Goal: Task Accomplishment & Management: Use online tool/utility

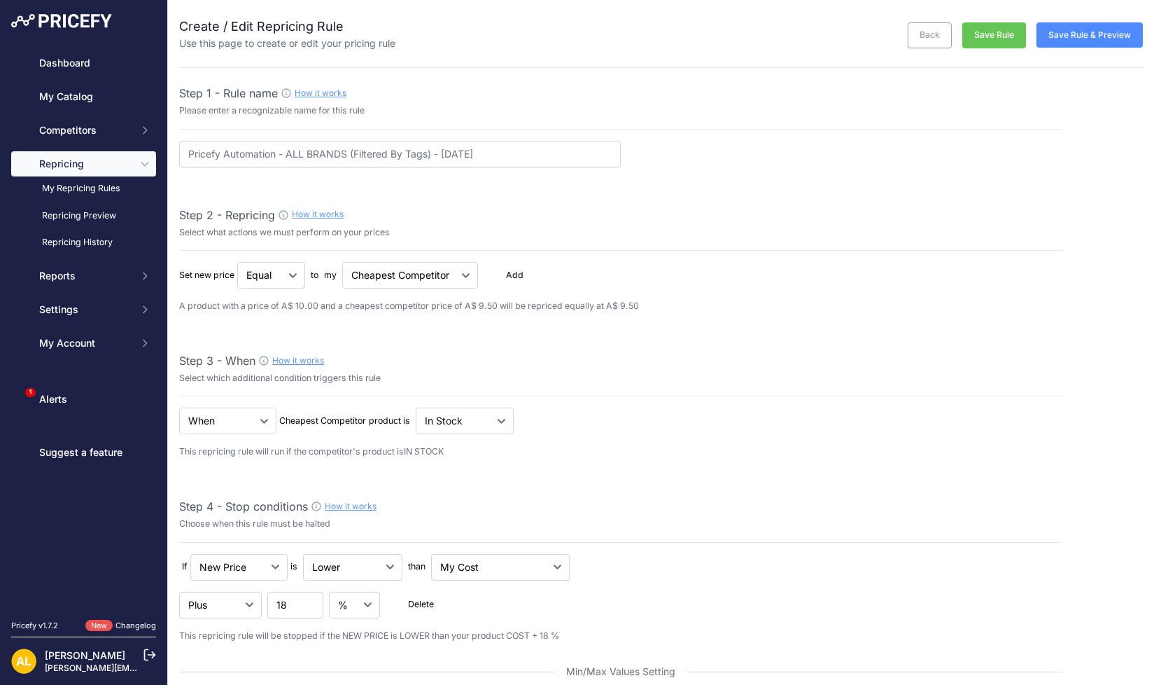
select select "7"
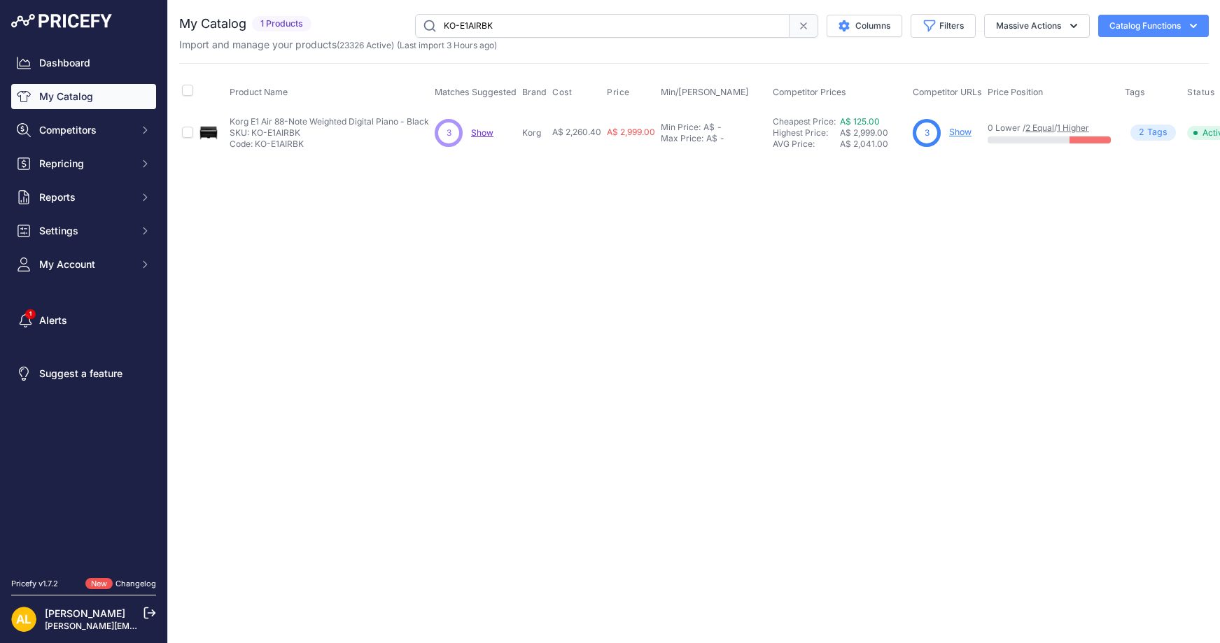
click at [539, 1] on div "You are not connected to the internet. My Catalog" at bounding box center [694, 84] width 1030 height 169
drag, startPoint x: 537, startPoint y: 12, endPoint x: 544, endPoint y: 35, distance: 24.1
click at [537, 14] on div "You are not connected to the internet. My Catalog" at bounding box center [694, 84] width 1030 height 169
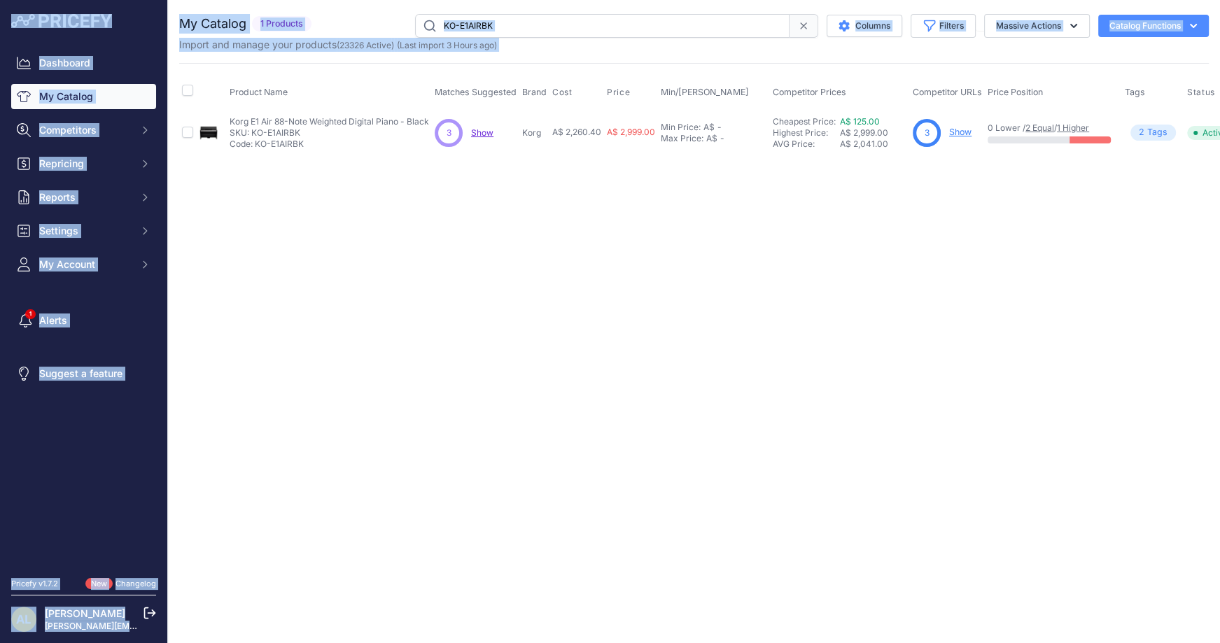
click at [576, 29] on input "KO-E1AIRBK" at bounding box center [602, 26] width 375 height 24
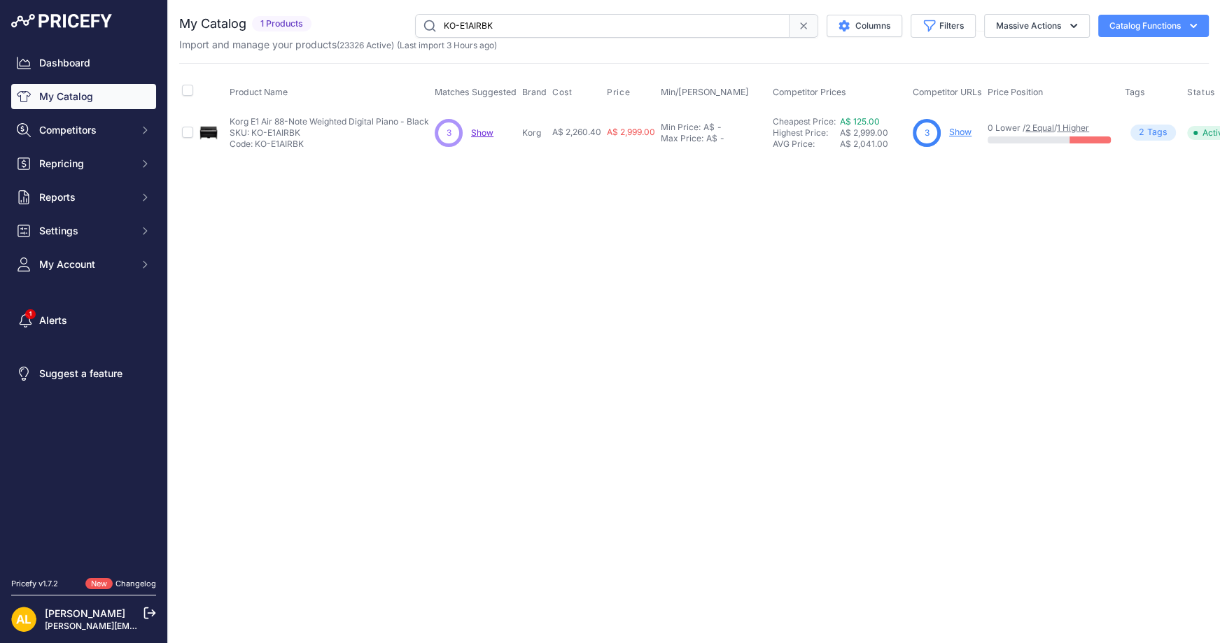
paste input "2914007599"
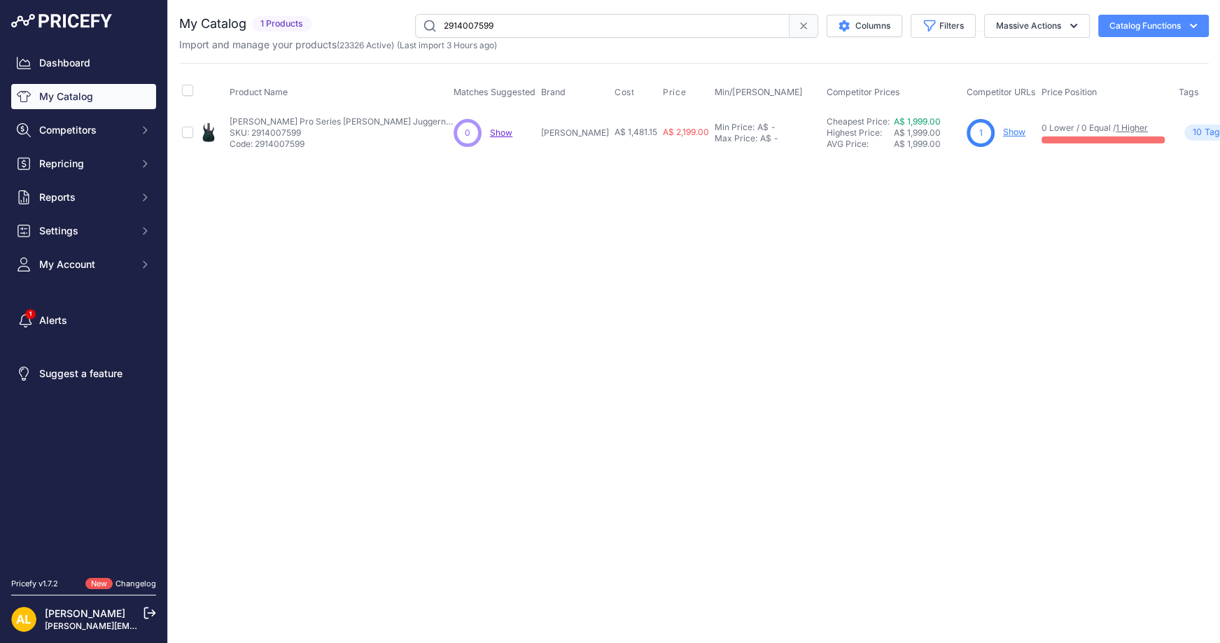
click at [551, 26] on input "2914007599" at bounding box center [602, 26] width 375 height 24
click at [511, 24] on input "2914007599" at bounding box center [602, 26] width 375 height 24
paste input "0378552557"
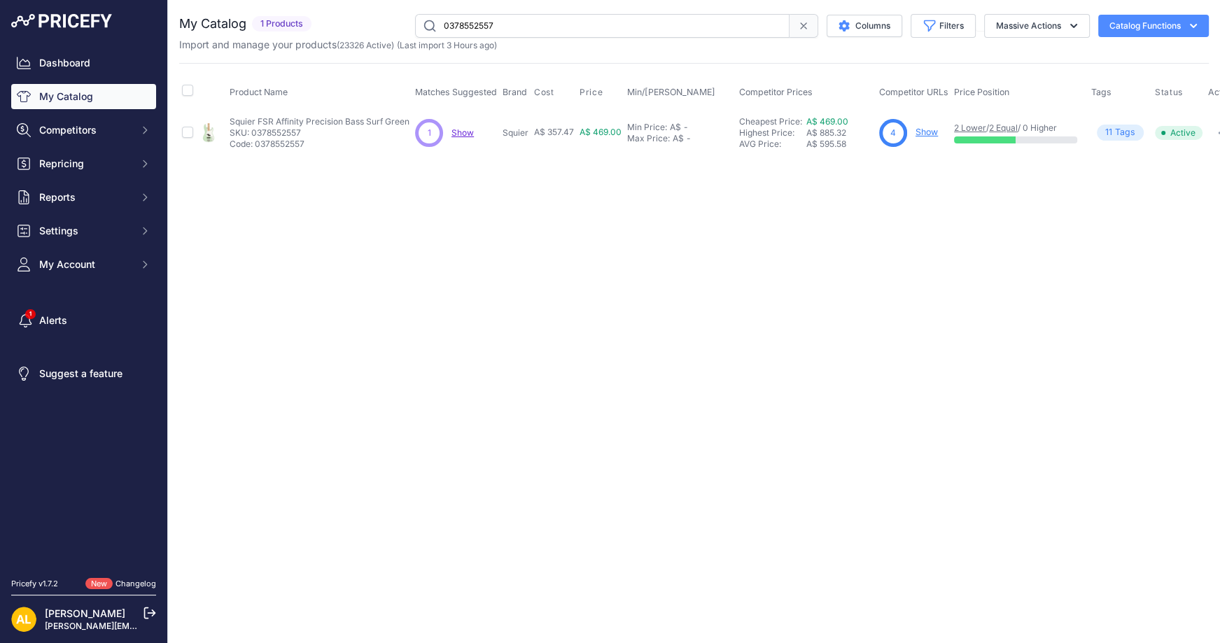
click at [558, 34] on input "0378552557" at bounding box center [602, 26] width 375 height 24
paste input "38/SC56LTD-FBJ"
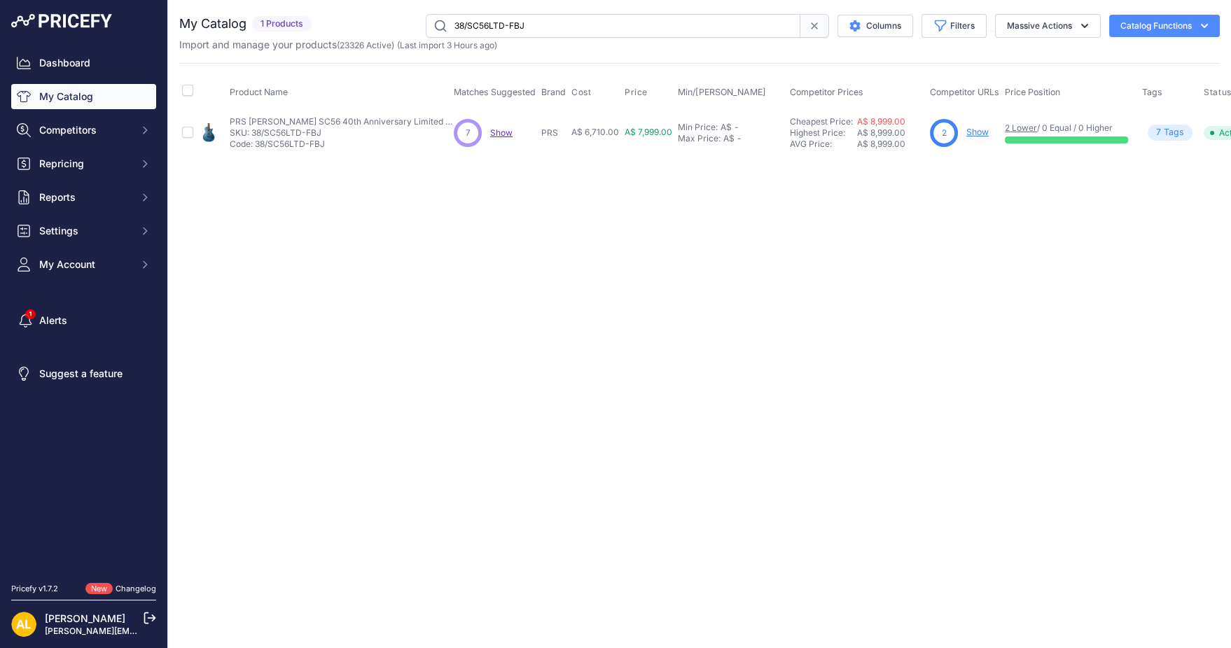
click at [538, 29] on input "38/SC56LTD-FBJ" at bounding box center [613, 26] width 375 height 24
paste input "0110250840"
click at [519, 18] on input "0110250840" at bounding box center [613, 26] width 375 height 24
paste input "KO-E1AIRBK"
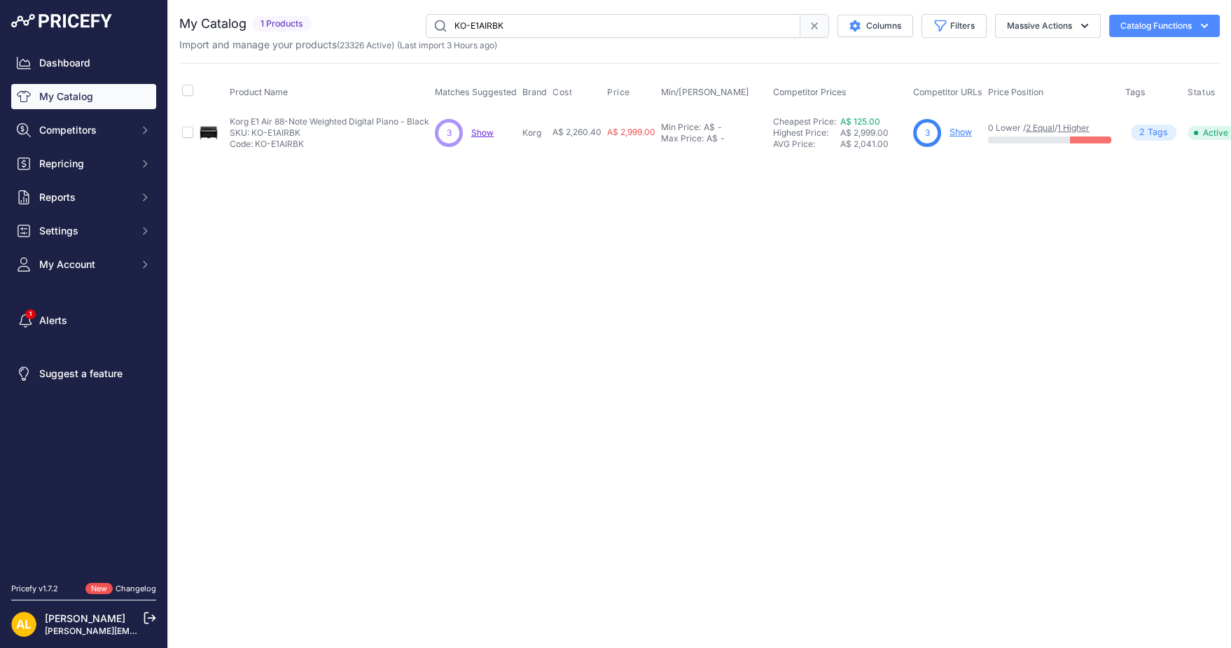
click at [545, 25] on input "KO-E1AIRBK" at bounding box center [613, 26] width 375 height 24
paste input "0141010306"
drag, startPoint x: 573, startPoint y: 113, endPoint x: 583, endPoint y: 123, distance: 13.9
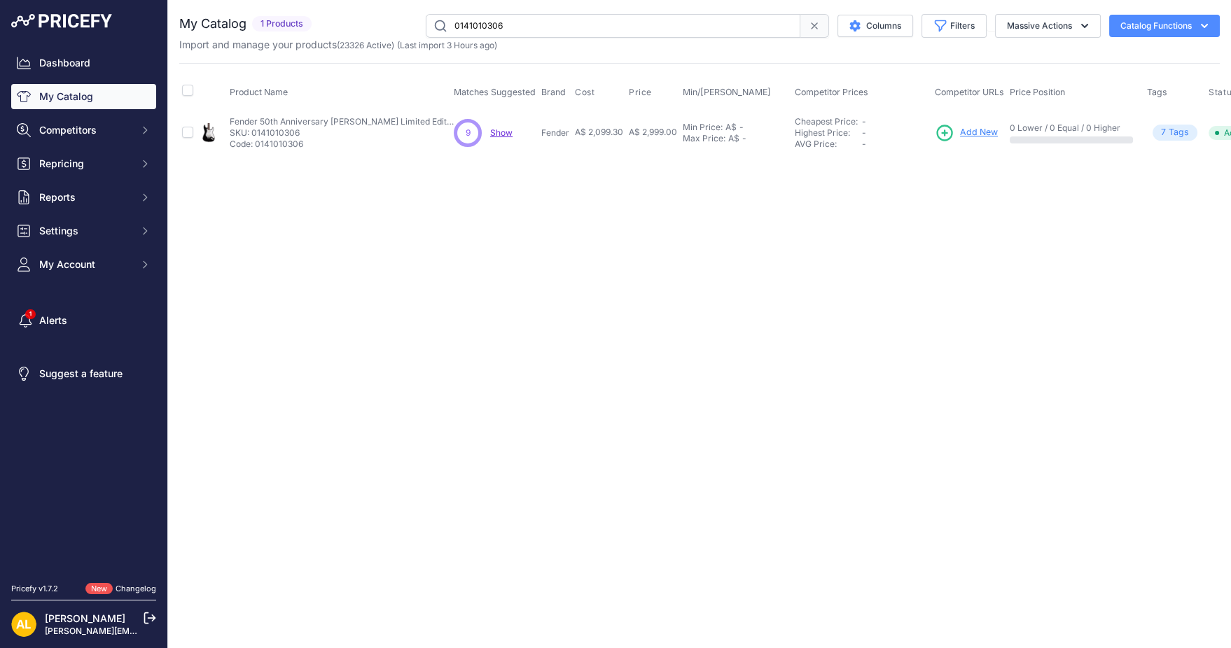
click at [622, 30] on input "0141010306" at bounding box center [613, 26] width 375 height 24
paste input "32"
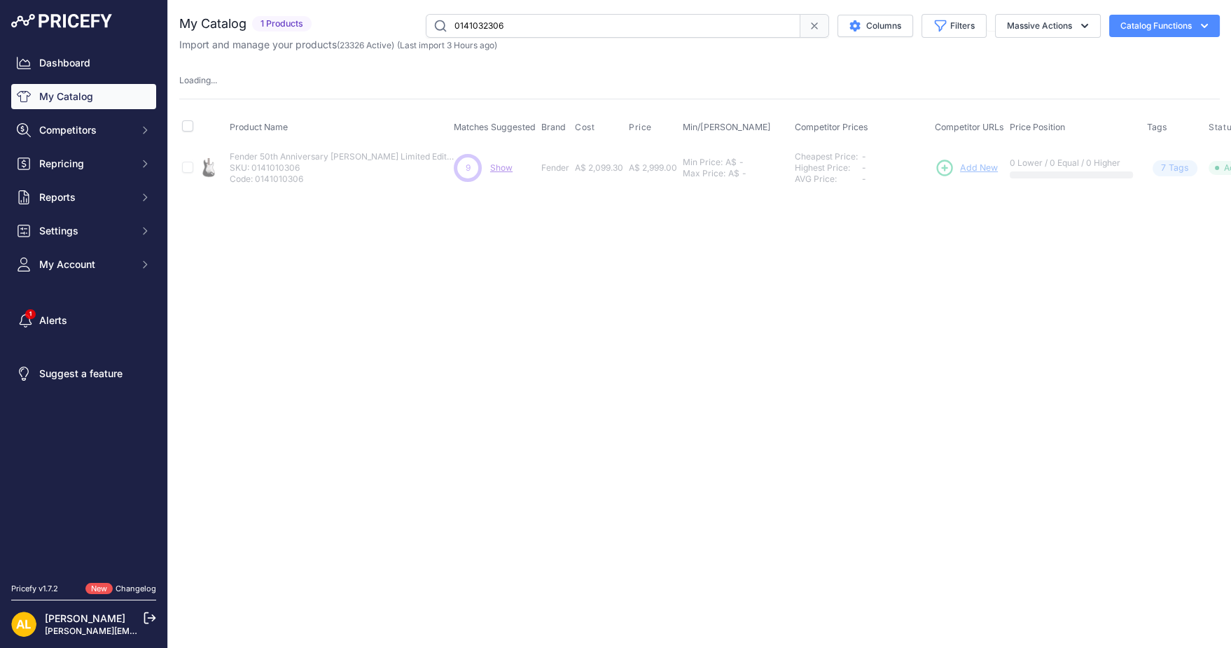
type input "0141032306"
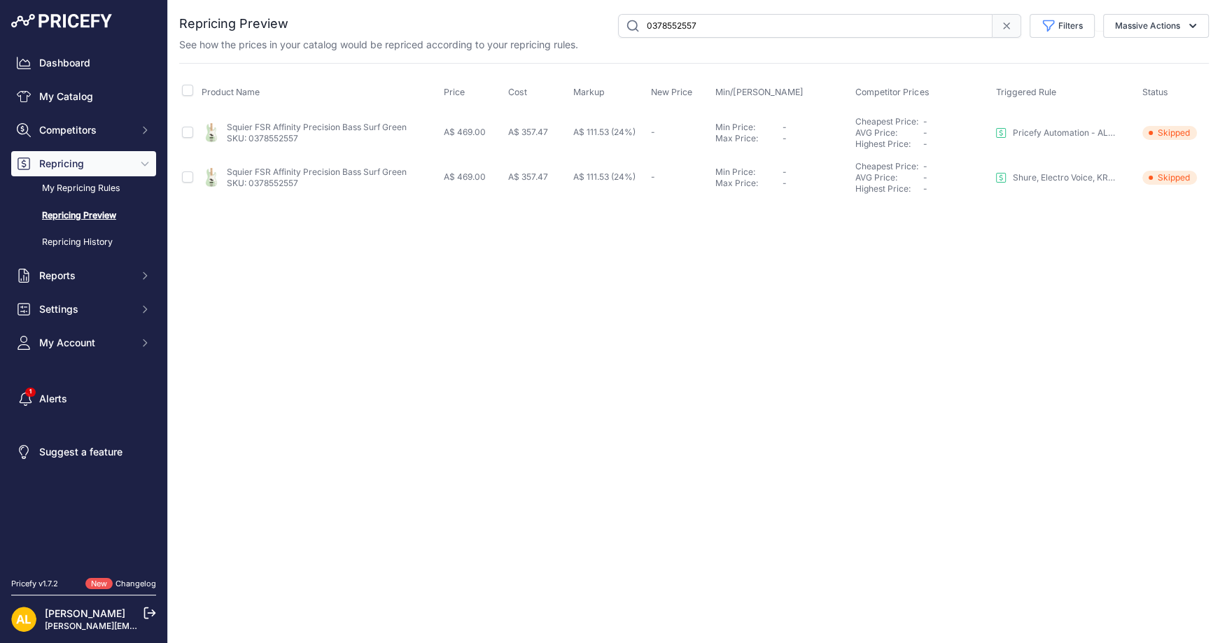
paste input "38/SC56LTD-FBJ"
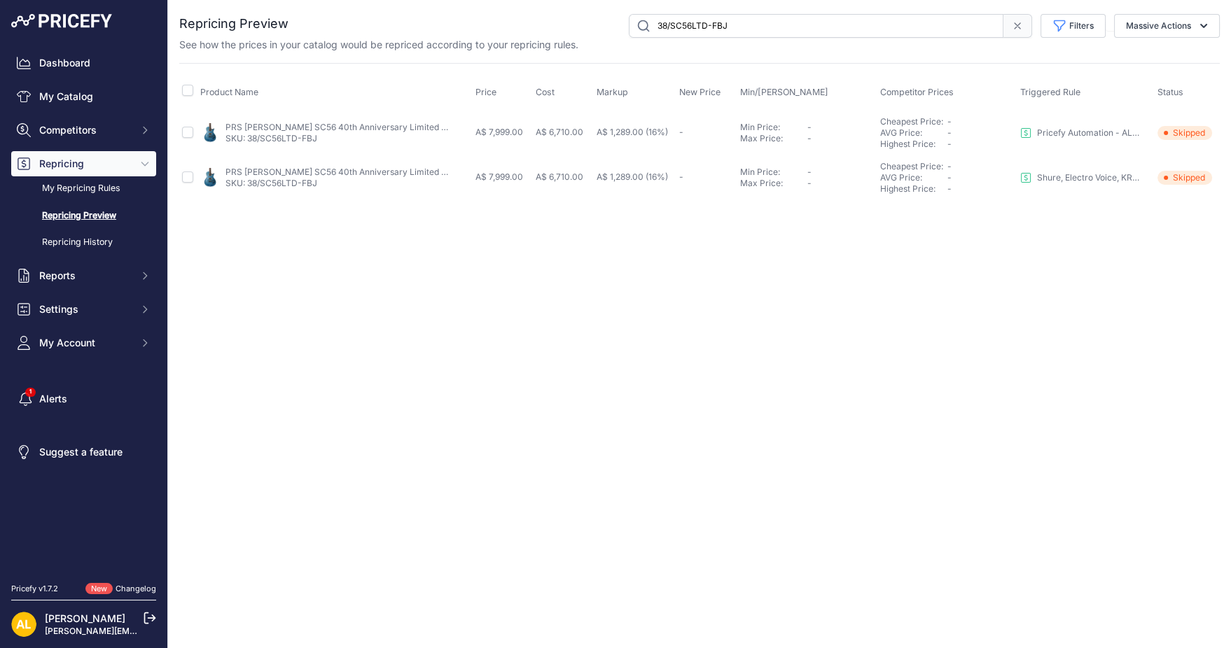
click at [748, 36] on input "38/SC56LTD-FBJ" at bounding box center [816, 26] width 375 height 24
paste input "0110250840"
click at [858, 32] on input "0110250840" at bounding box center [816, 26] width 375 height 24
paste input "KO-E1AIRBK"
paste input "0141010306"
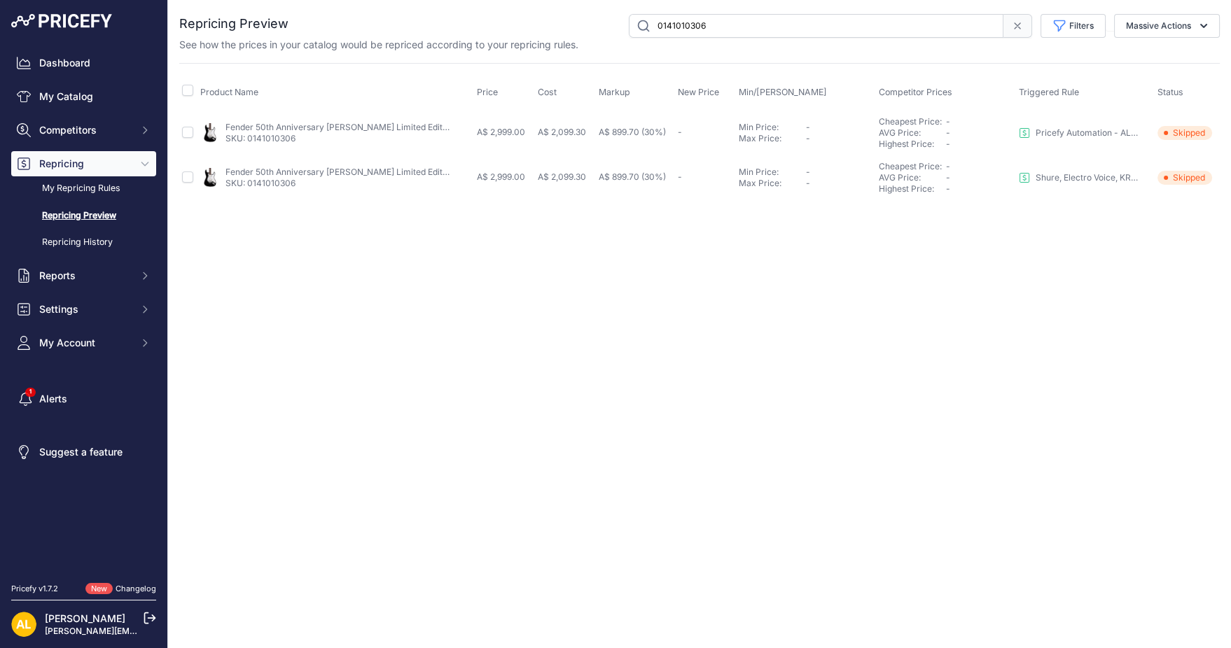
paste input "32"
drag, startPoint x: 994, startPoint y: 184, endPoint x: 1020, endPoint y: 206, distance: 33.8
drag, startPoint x: 806, startPoint y: 205, endPoint x: 823, endPoint y: 213, distance: 18.5
type input "0141032306"
click at [1109, 0] on div "You are not connected to the internet. Repricing Preview" at bounding box center [699, 107] width 1040 height 214
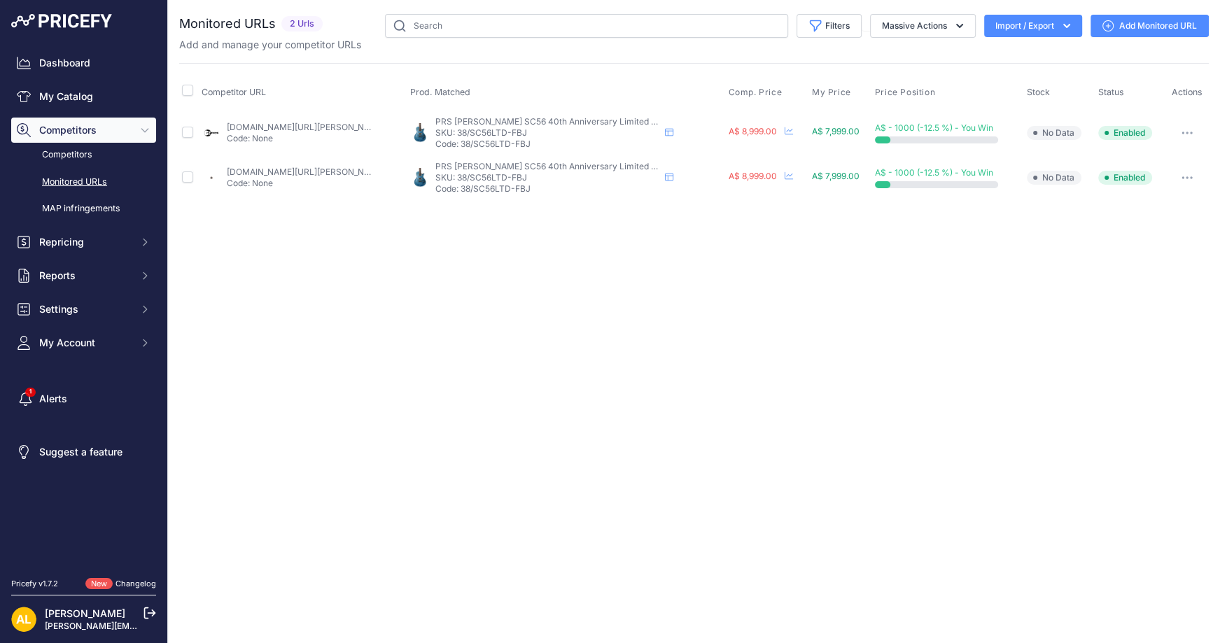
click at [1103, 25] on icon at bounding box center [1108, 25] width 11 height 11
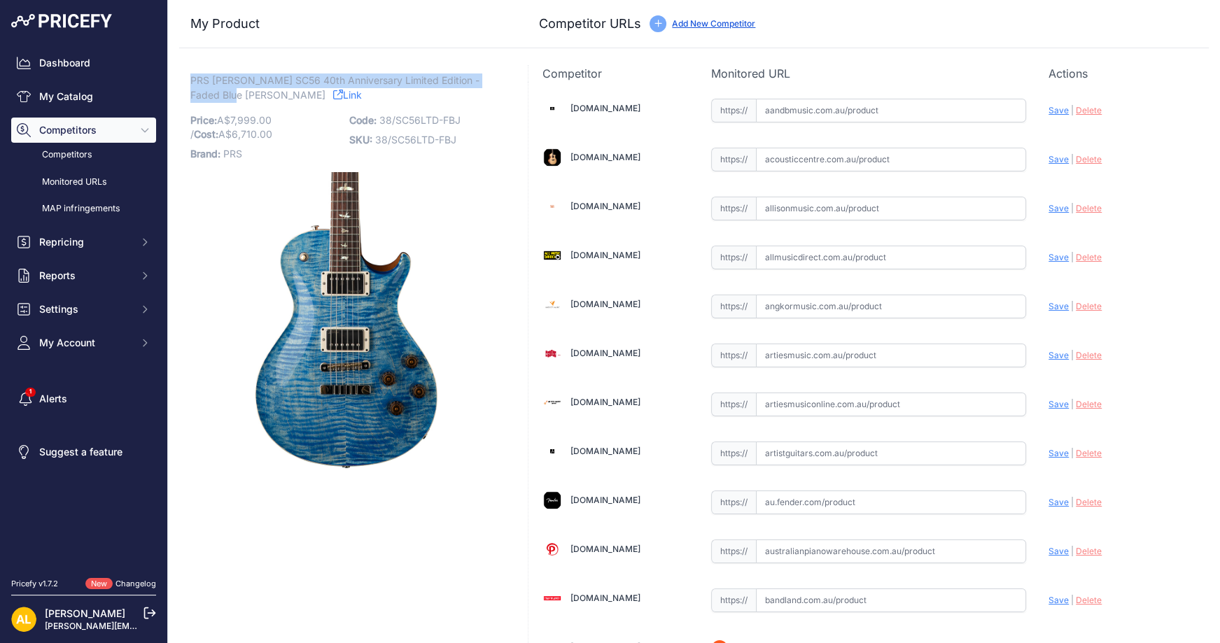
drag, startPoint x: 181, startPoint y: 75, endPoint x: 213, endPoint y: 97, distance: 39.2
copy span "PRS [PERSON_NAME] SC56 40th Anniversary Limited Edition - Faded Blue [PERSON_NA…"
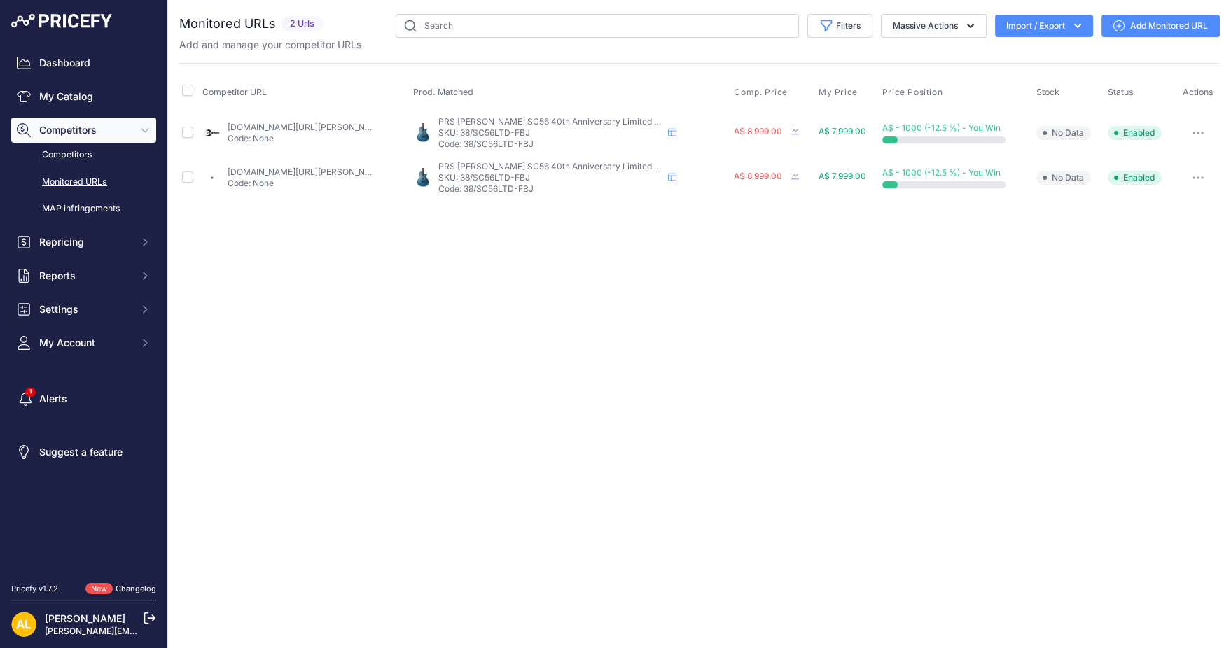
click at [1154, 30] on link "Add Monitored URL" at bounding box center [1160, 26] width 118 height 22
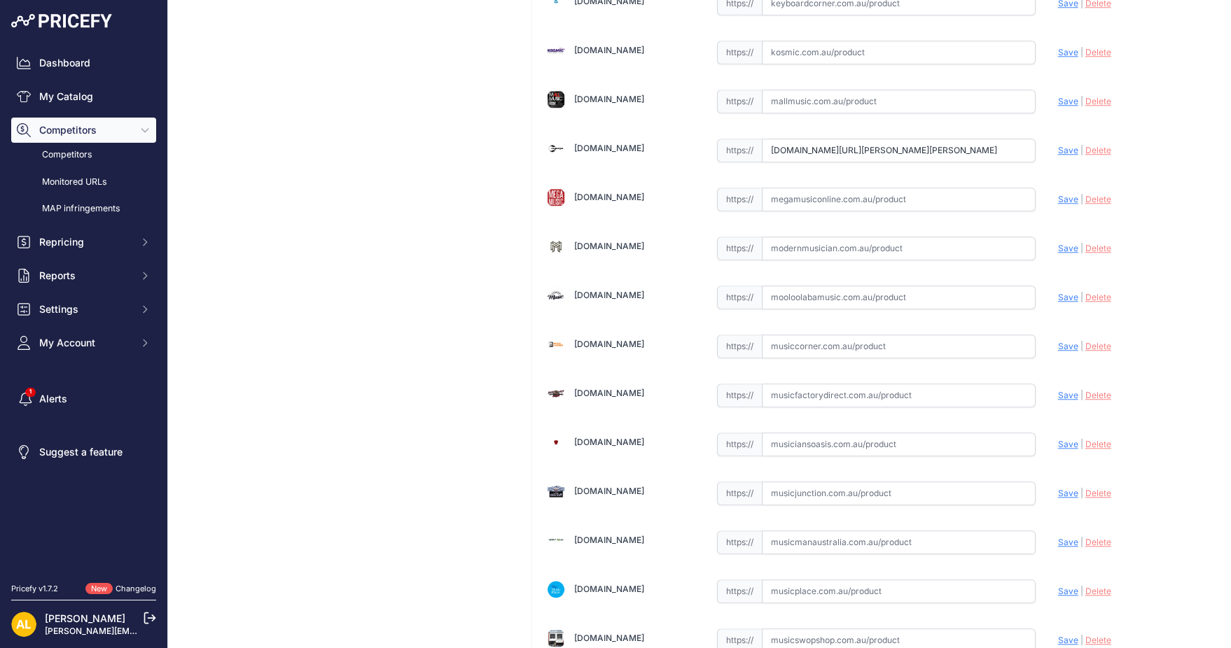
scroll to position [2707, 0]
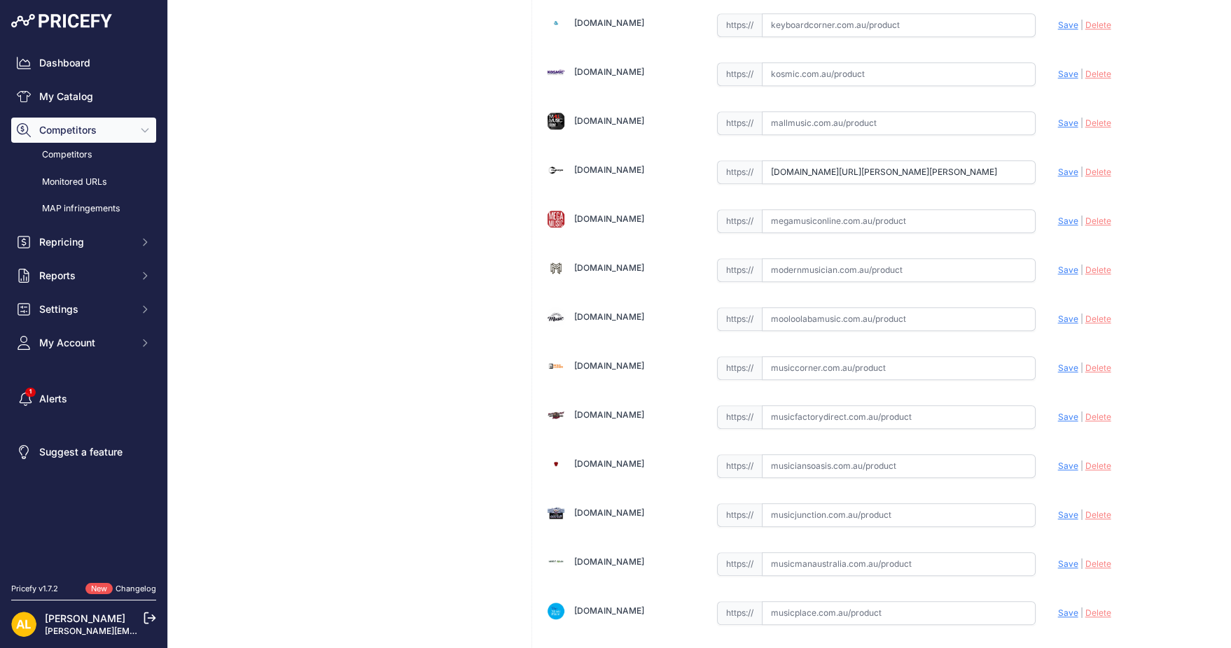
click at [863, 160] on input "www.mannys.com.au/products/prs-40th-anniversary-mccarty-sc56-limited-edition-fa…" at bounding box center [899, 172] width 274 height 24
paste input "https://www.mannys.com.au/products/prs-40th-anniversary-mccarty-sc56-limited-ed…"
click at [1058, 167] on span "Save" at bounding box center [1068, 172] width 20 height 11
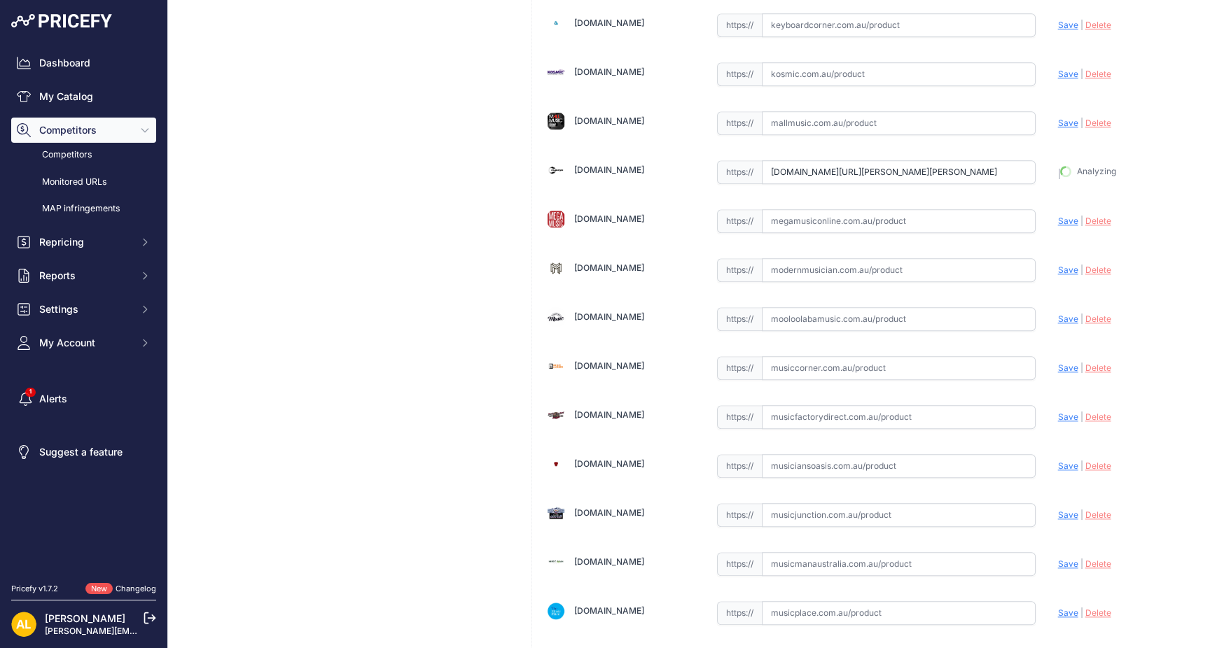
type input "[URL][DOMAIN_NAME][PERSON_NAME][PERSON_NAME]"
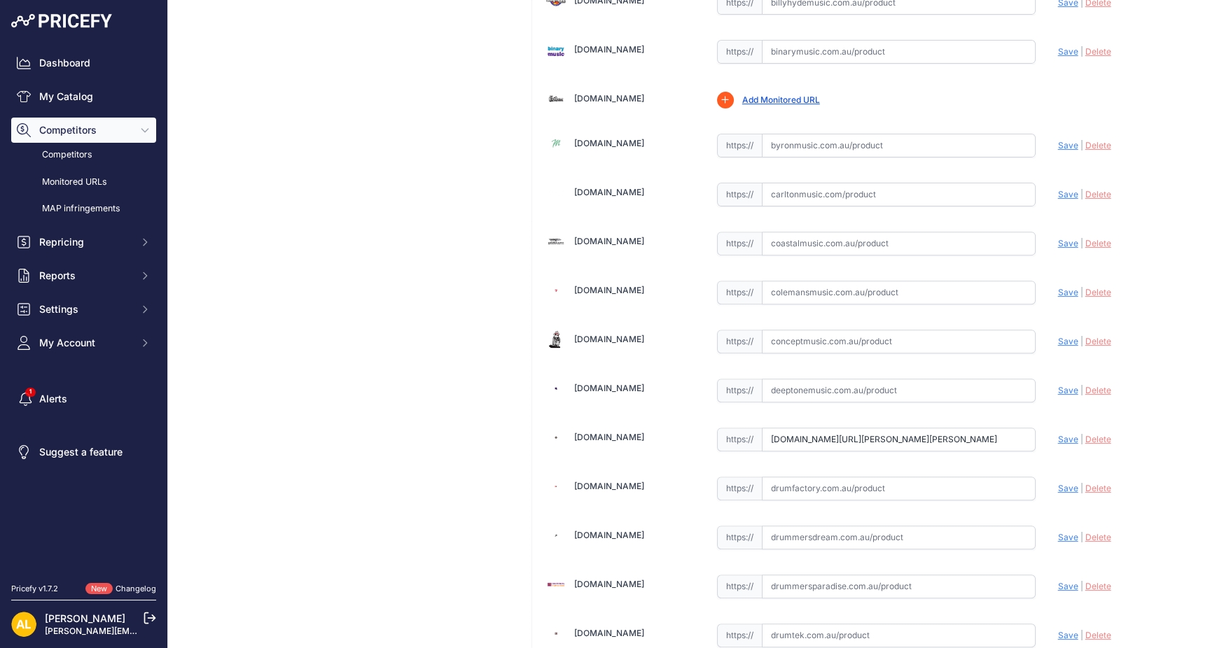
scroll to position [1120, 0]
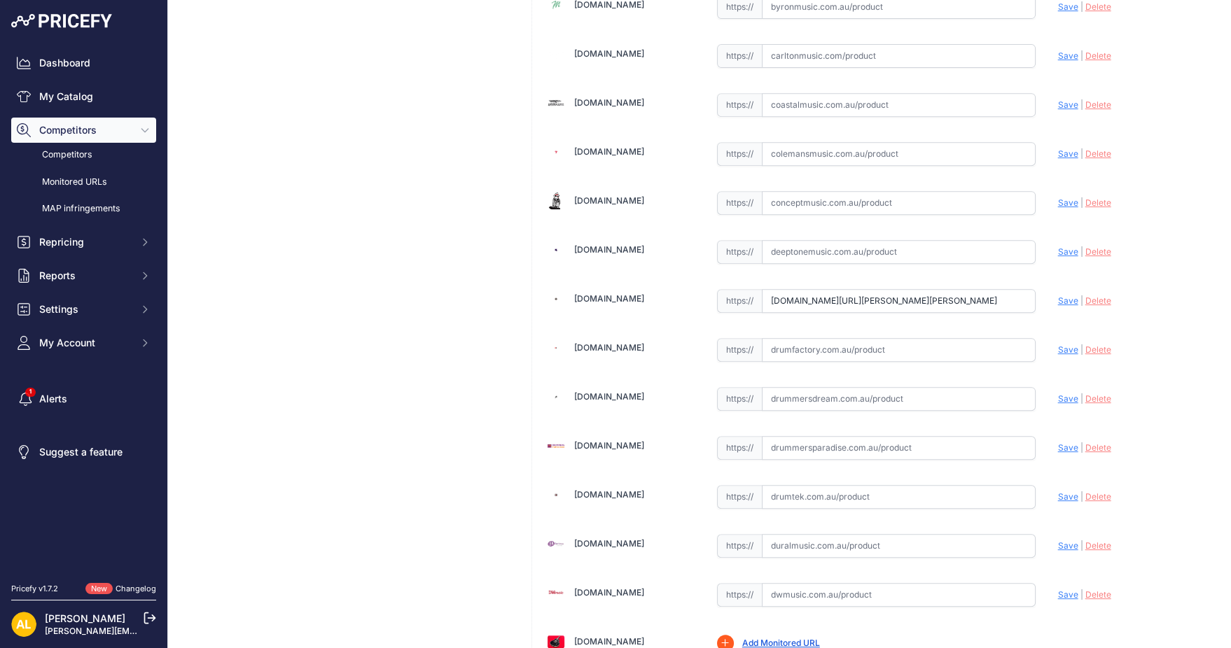
click at [798, 289] on input "www.derringers.com.au/products/prs-40th-anniversary-mccarty-sc56-limited-editio…" at bounding box center [899, 301] width 274 height 24
paste input "https://www.derringers.com.au/products/prs-40th-anniversary-mccarty-sc56-limite…"
click at [1058, 295] on span "Save" at bounding box center [1068, 300] width 20 height 11
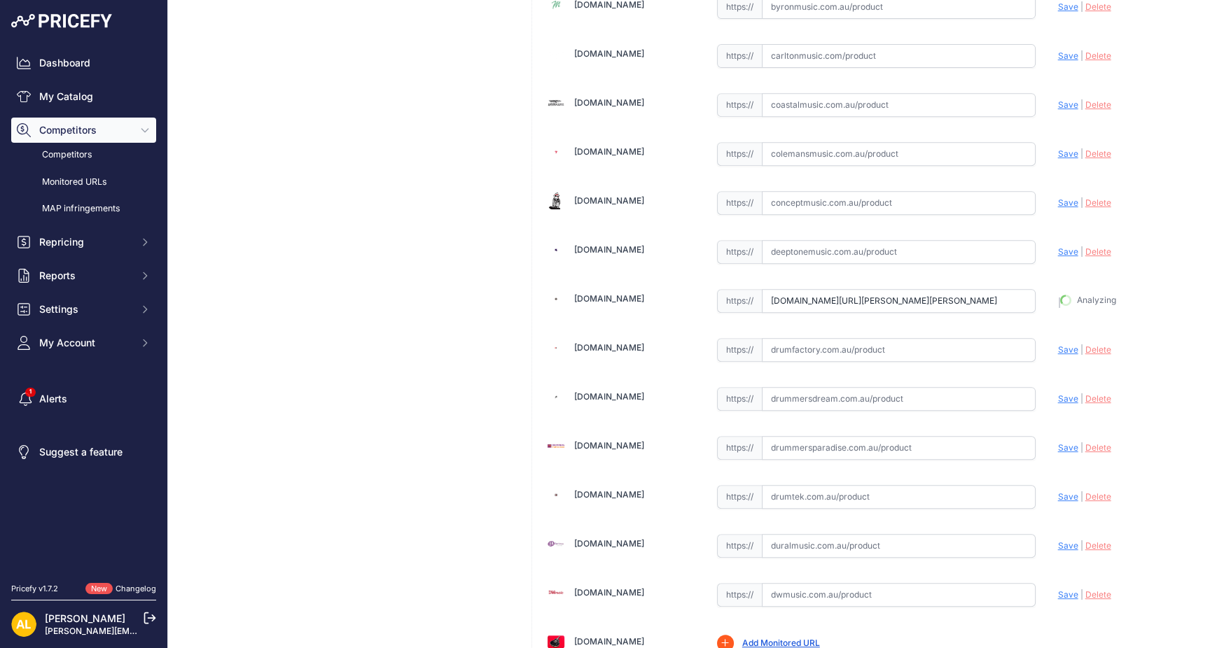
type input "https://www.derringers.com.au/products/prs-40th-anniversary-mccarty-sc56-limite…"
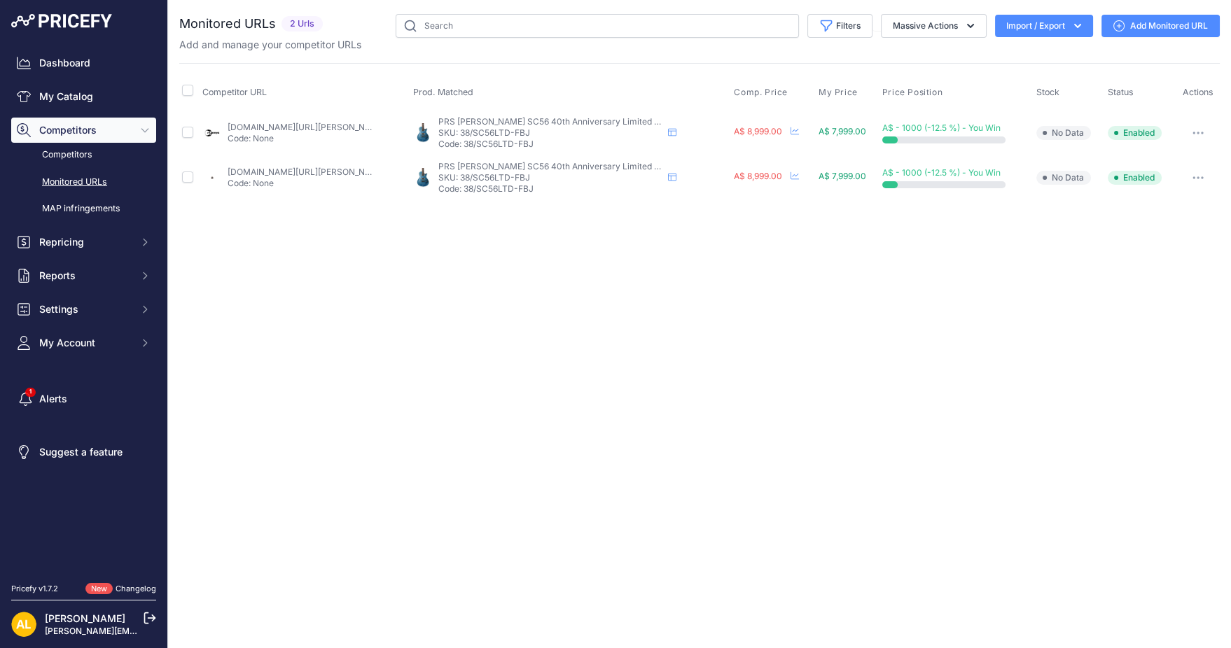
click at [1195, 127] on button "button" at bounding box center [1198, 133] width 28 height 20
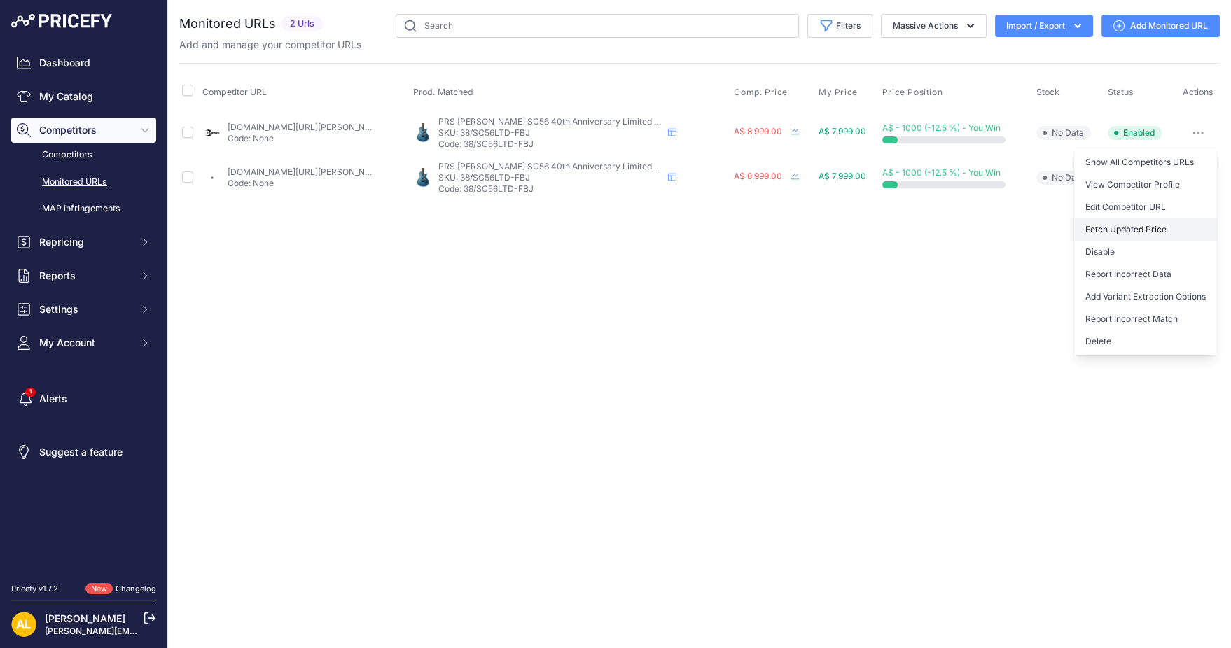
click at [1129, 232] on button "Fetch Updated Price" at bounding box center [1145, 229] width 143 height 22
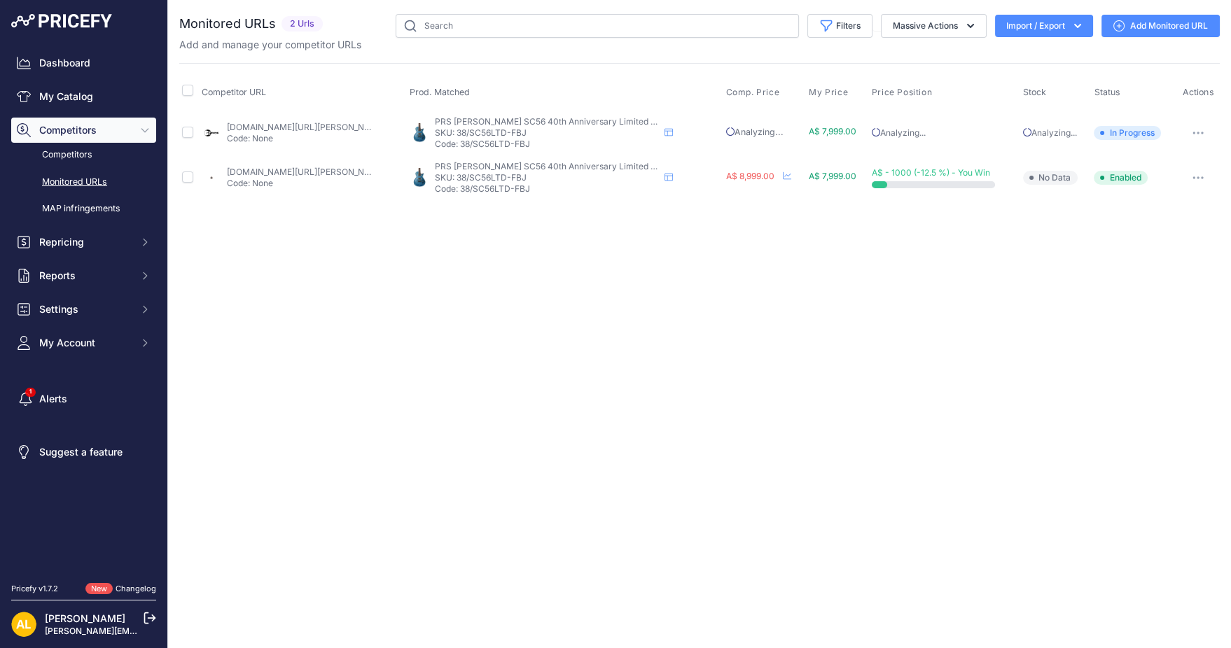
click at [1201, 169] on button "button" at bounding box center [1198, 178] width 28 height 20
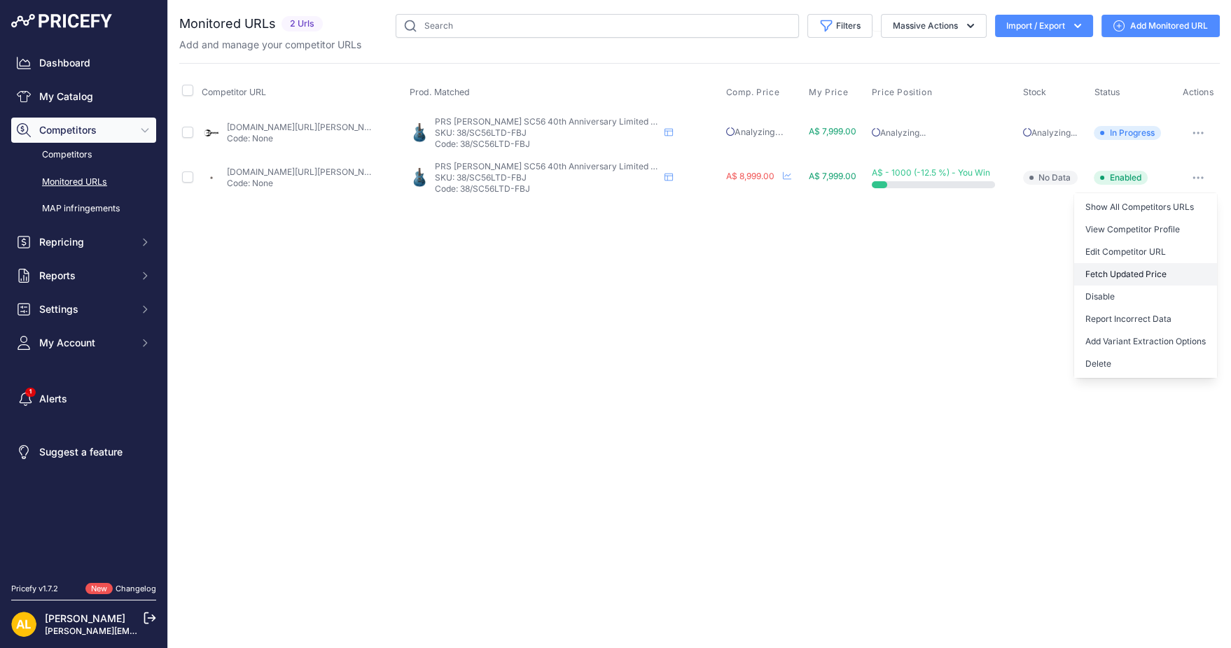
click at [1116, 275] on button "Fetch Updated Price" at bounding box center [1145, 274] width 143 height 22
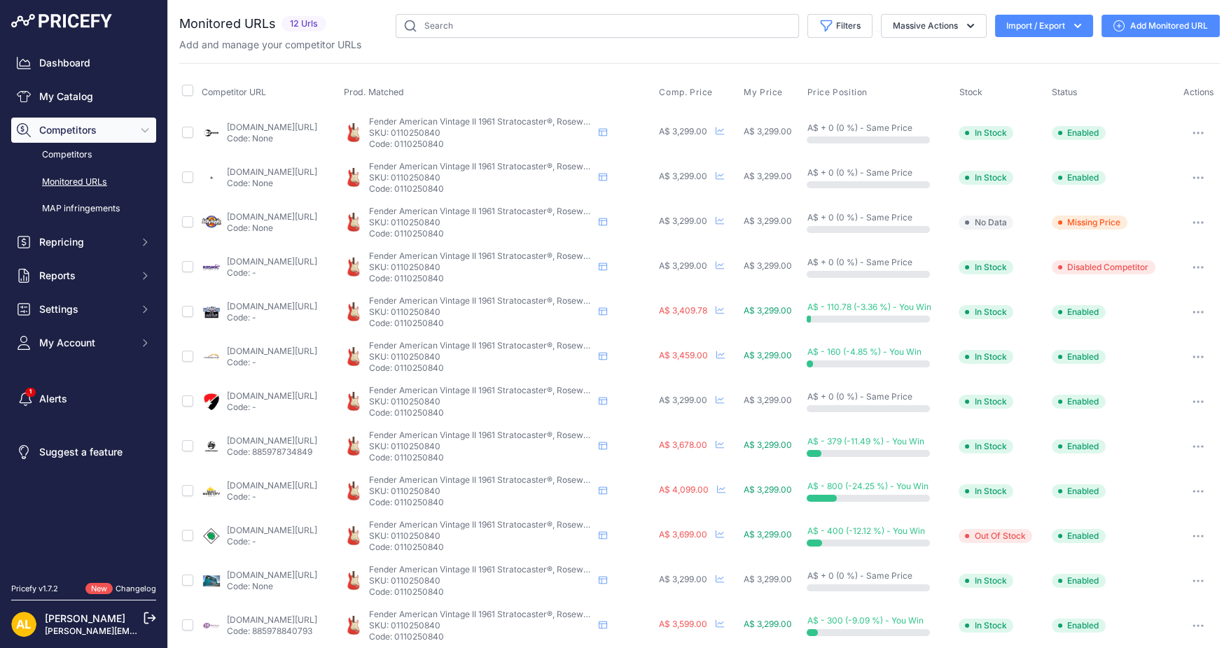
scroll to position [12, 0]
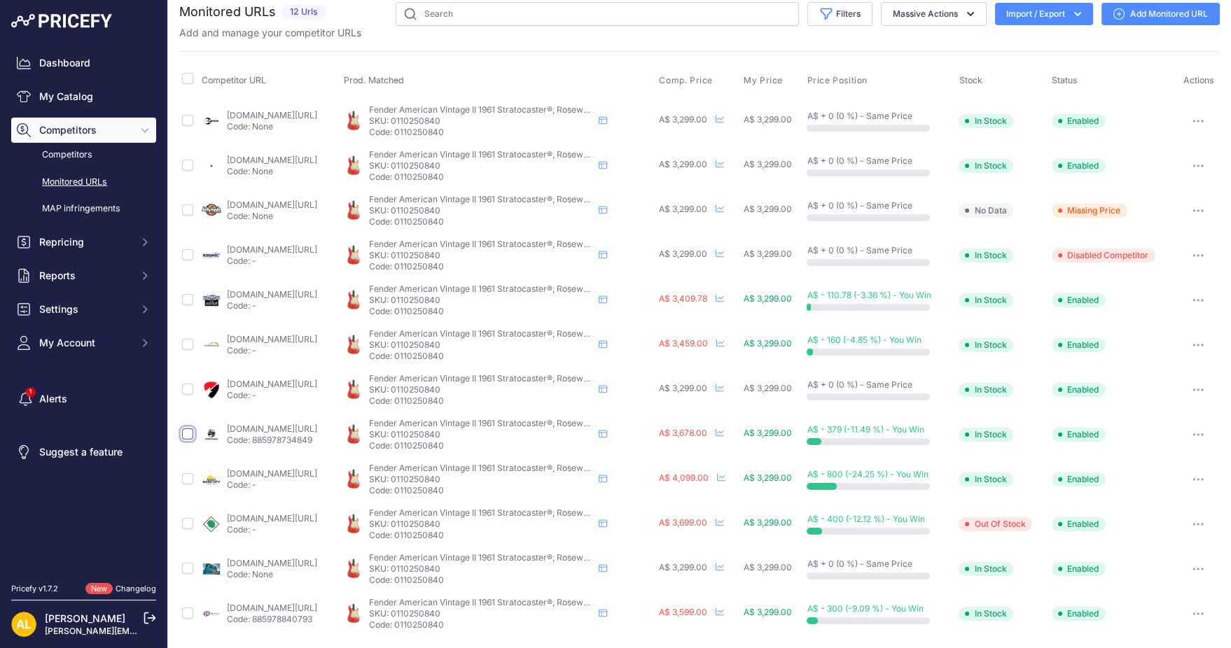
click at [187, 434] on input "checkbox" at bounding box center [187, 433] width 11 height 11
checkbox input "true"
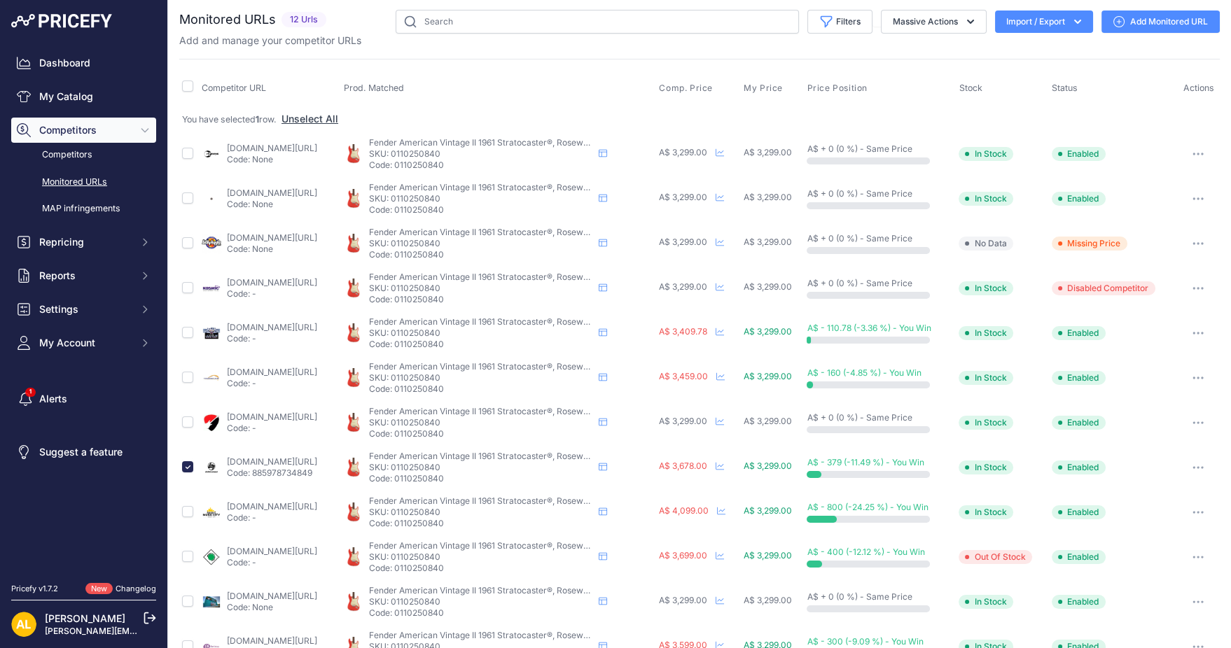
scroll to position [0, 0]
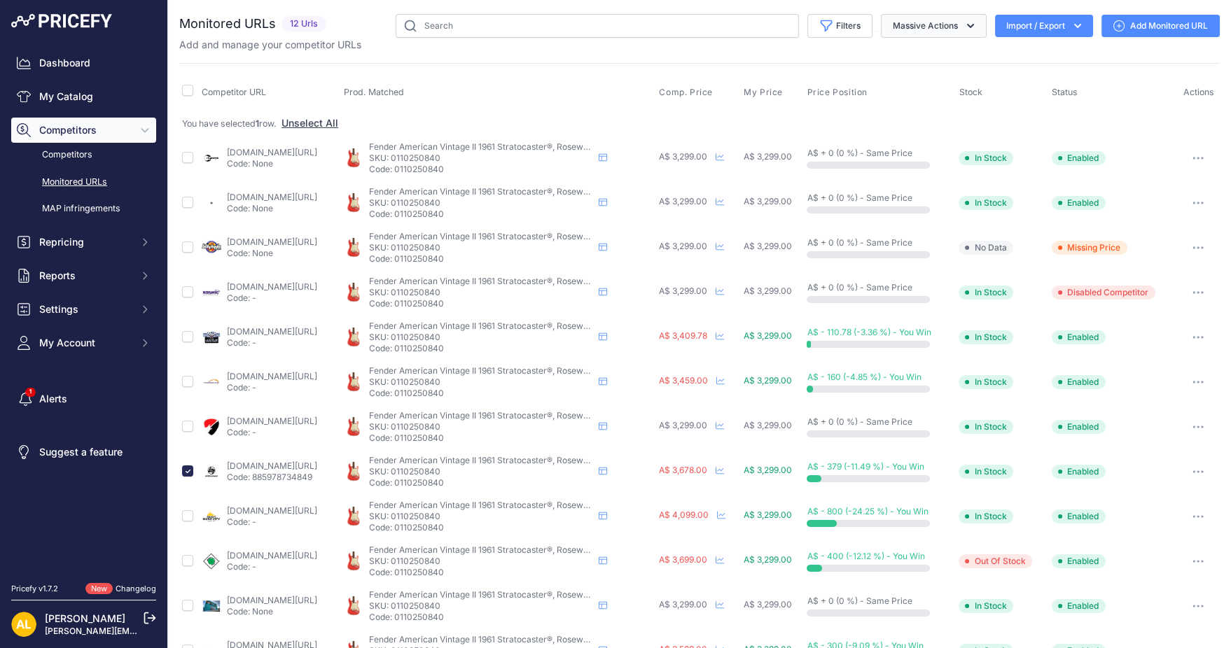
click at [963, 28] on icon "button" at bounding box center [970, 26] width 14 height 14
click at [919, 111] on button "Delete" at bounding box center [930, 109] width 112 height 25
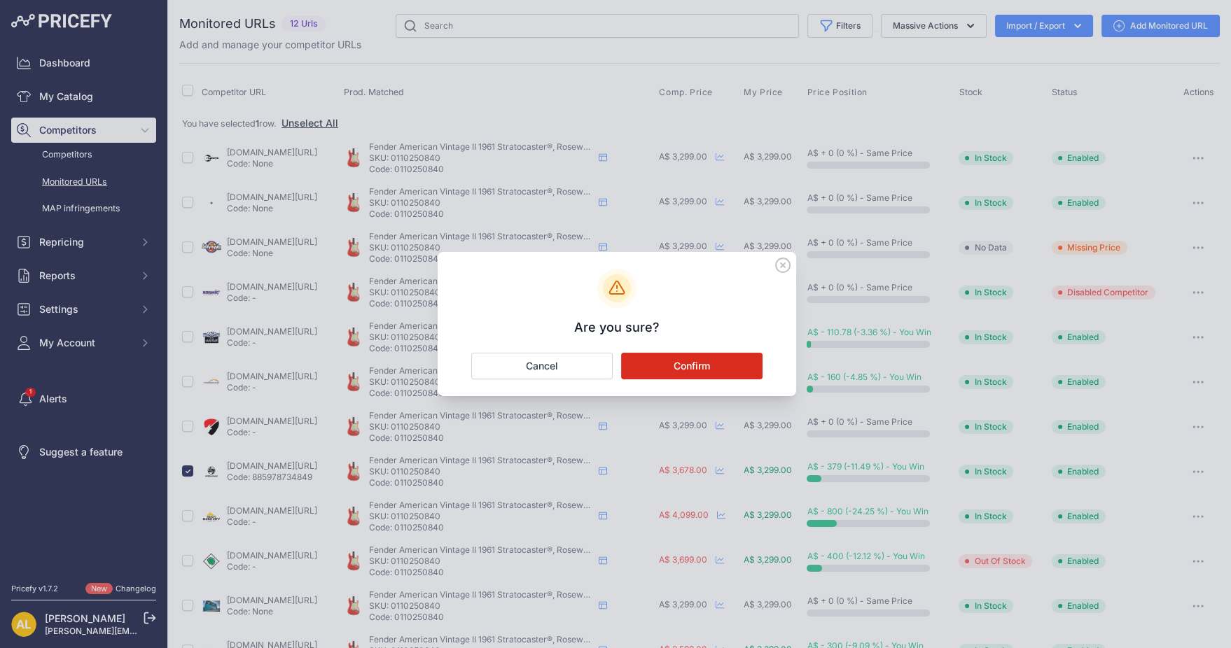
click at [692, 357] on button "Confirm" at bounding box center [691, 366] width 141 height 27
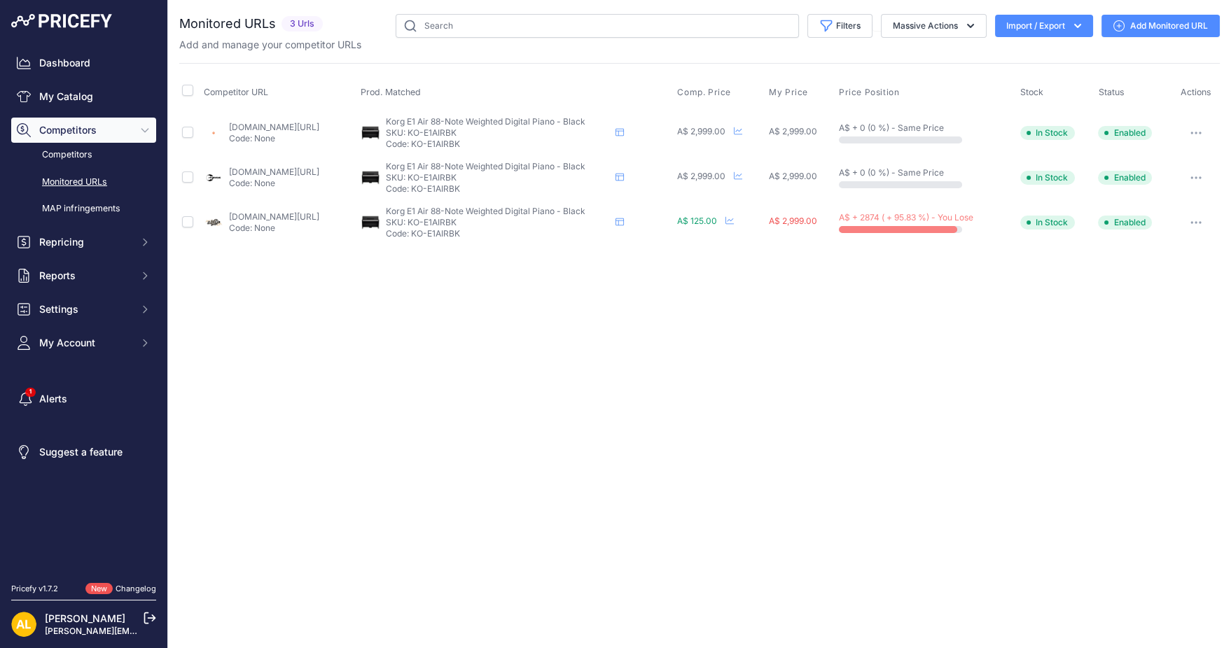
click at [1124, 21] on icon at bounding box center [1118, 25] width 11 height 11
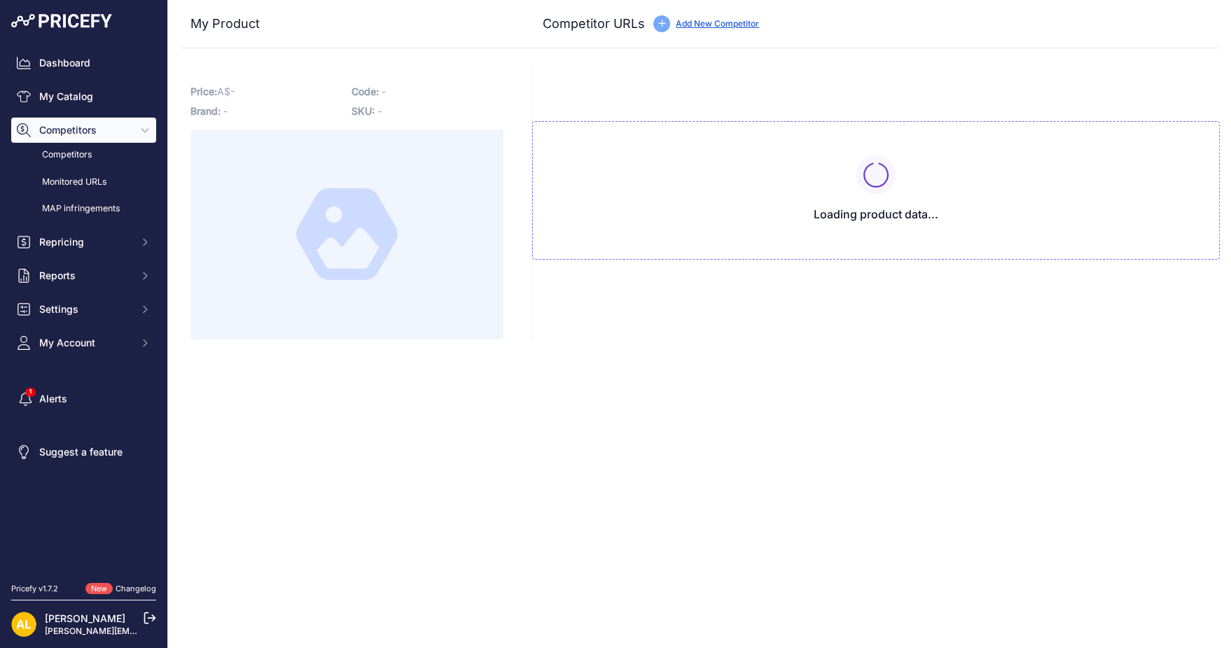
type input "[DOMAIN_NAME][URL]"
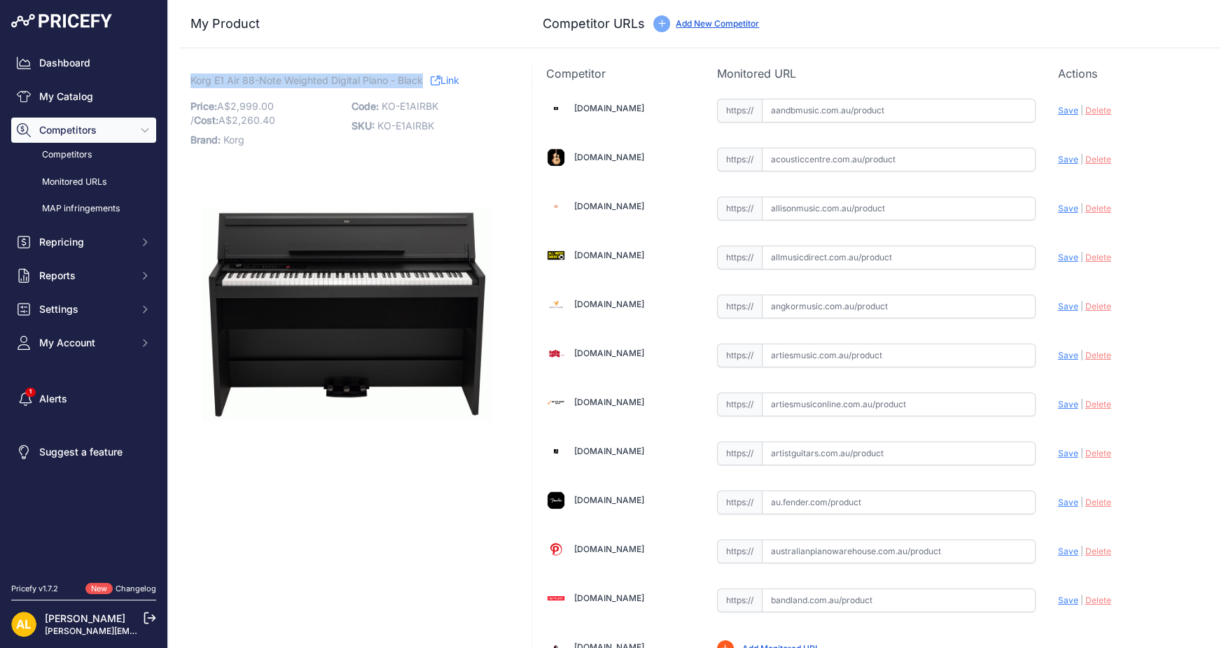
drag, startPoint x: 424, startPoint y: 80, endPoint x: 187, endPoint y: 75, distance: 236.7
copy span "Korg E1 Air 88-Note Weighted Digital Piano - Black"
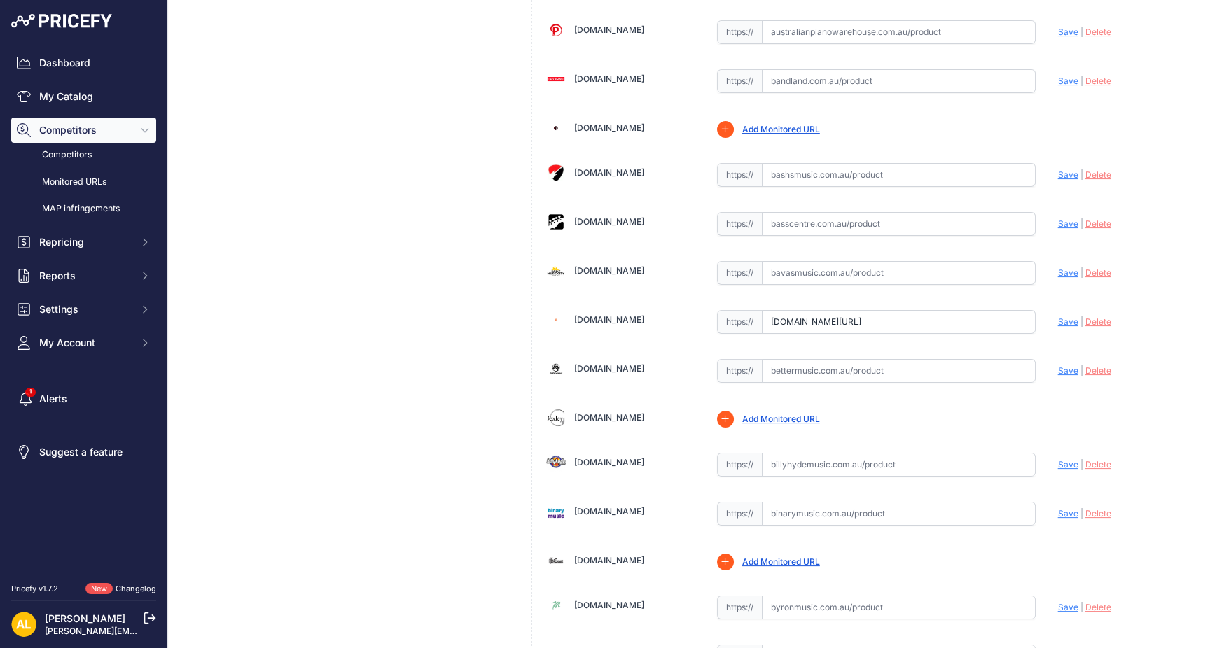
scroll to position [560, 0]
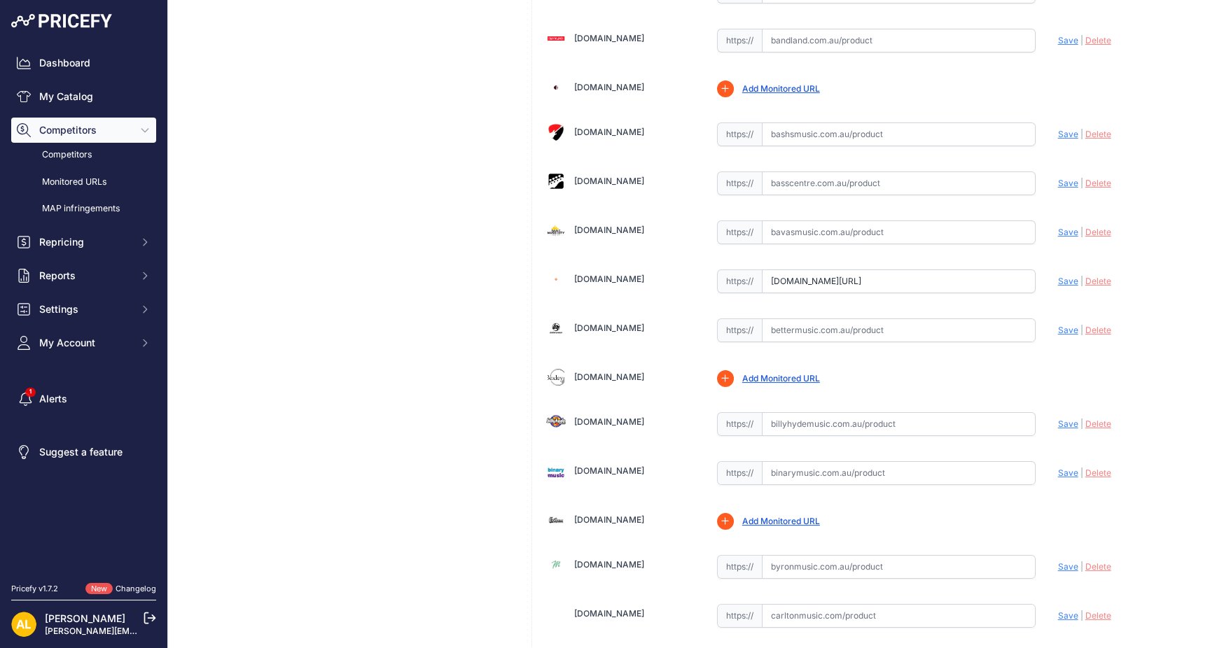
click at [793, 321] on input "text" at bounding box center [899, 331] width 274 height 24
paste input "https://www.bettermusic.com.au/korg-e1-air-88-note-digital-piano-black-made-in-…"
click at [1058, 316] on div "Update Profile Save | Delete Analyzing" at bounding box center [1132, 327] width 148 height 22
click at [1058, 325] on span "Save" at bounding box center [1068, 330] width 20 height 11
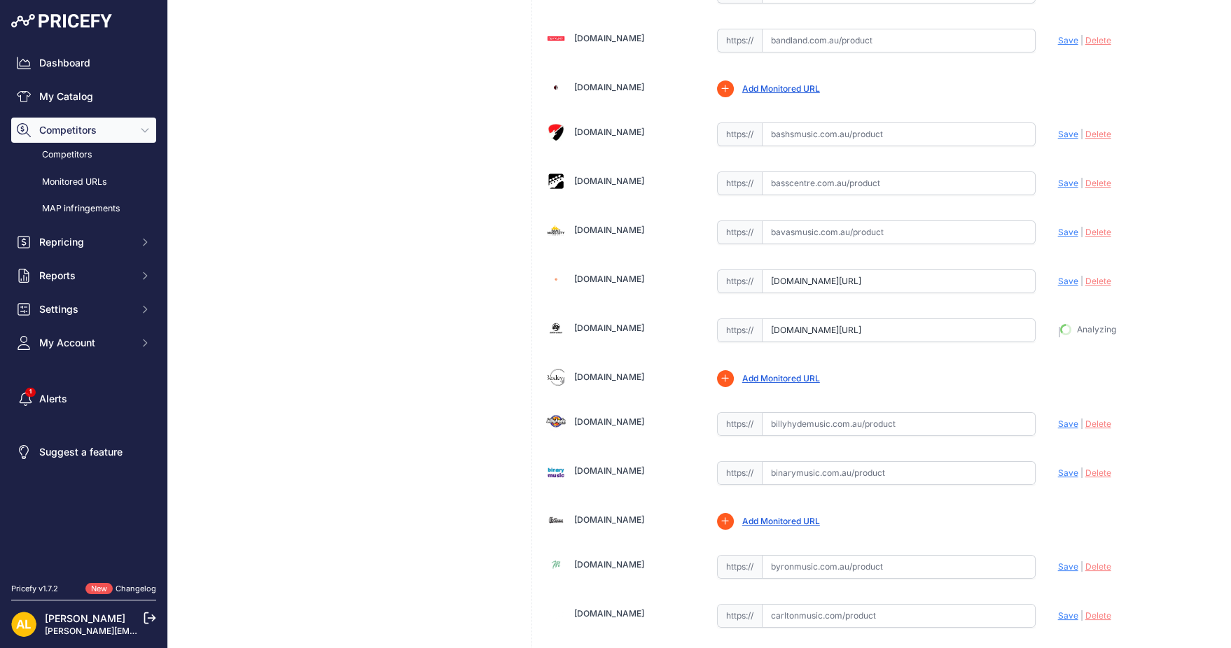
type input "https://www.bettermusic.com.au/korg-e1-air-88-note-digital-piano-black-made-in-…"
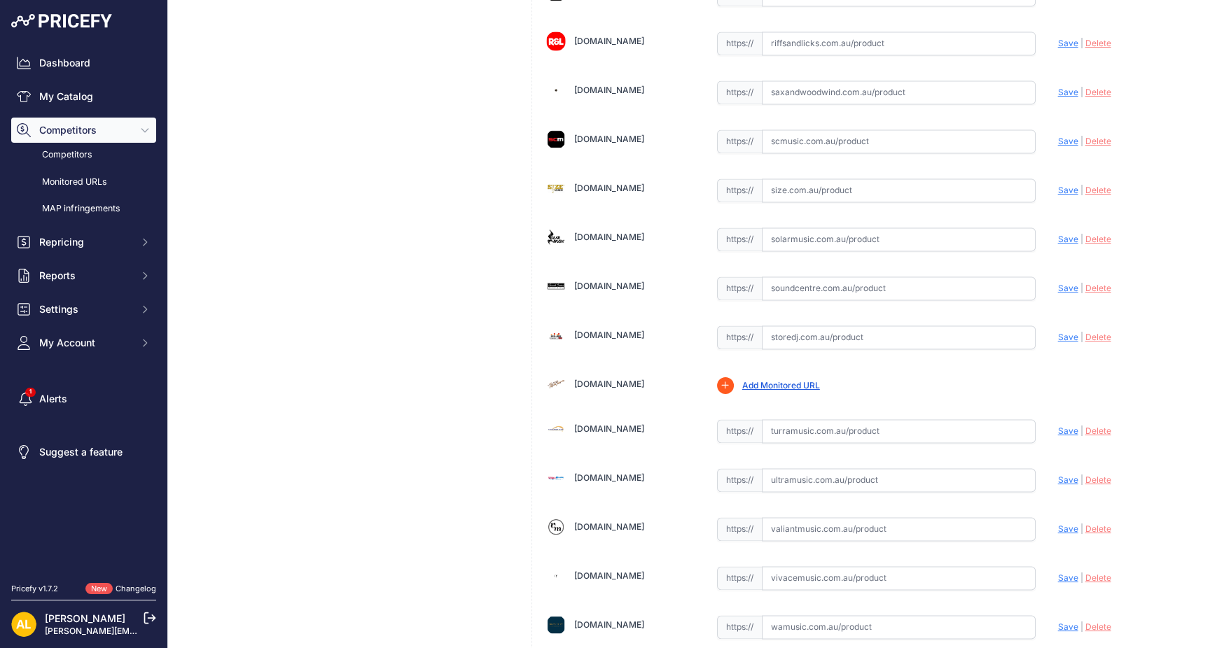
scroll to position [3827, 0]
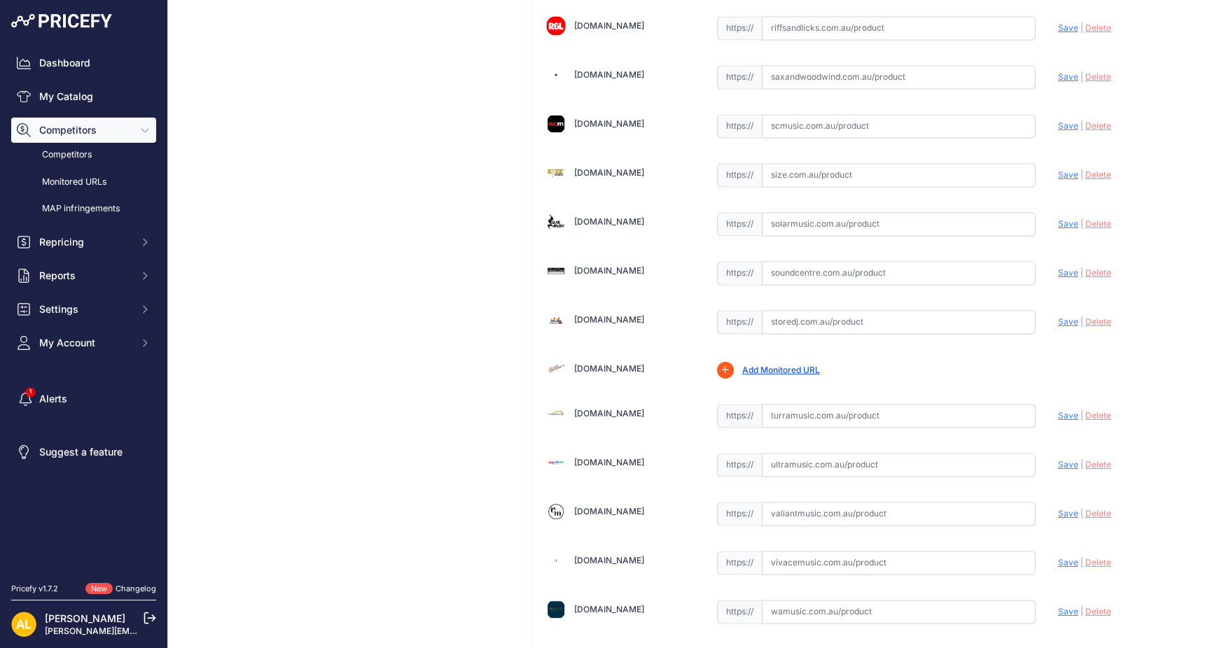
click at [846, 310] on input "text" at bounding box center [899, 322] width 274 height 24
paste input "https://www.storedj.com.au/products/korg-e1-air-88-note-weighted-keyboard-digit…"
click at [1058, 316] on span "Save" at bounding box center [1068, 321] width 20 height 11
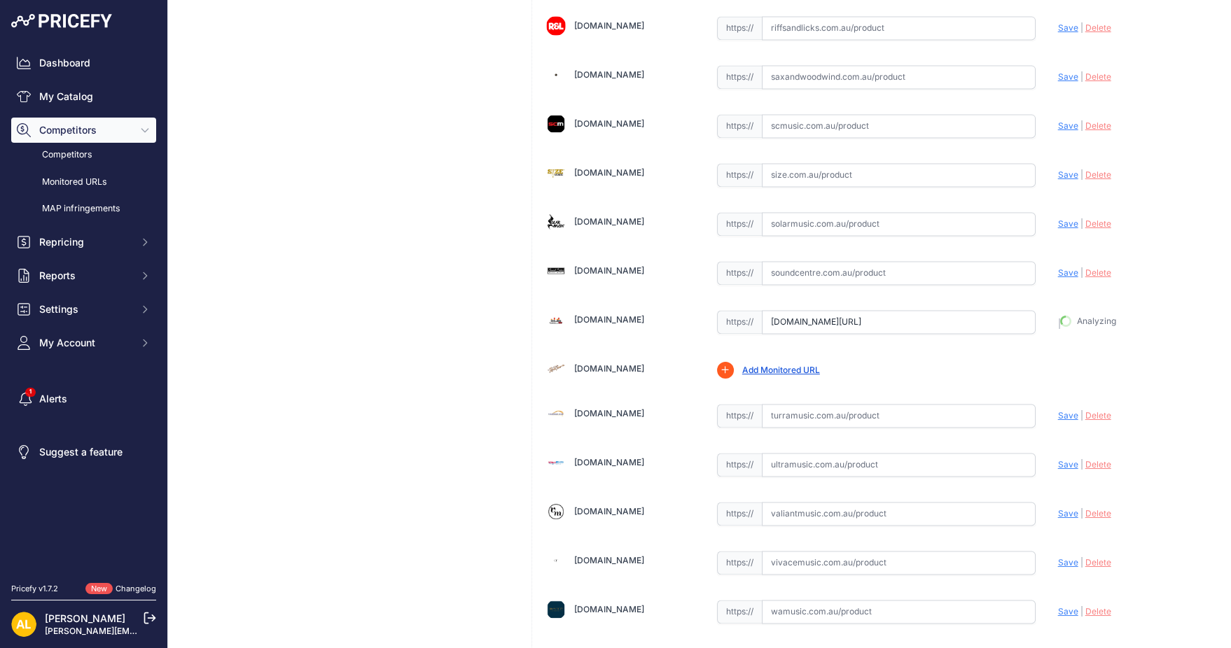
type input "https://www.storedj.com.au/products/korg-e1-air-88-note-weighted-keyboard-digit…"
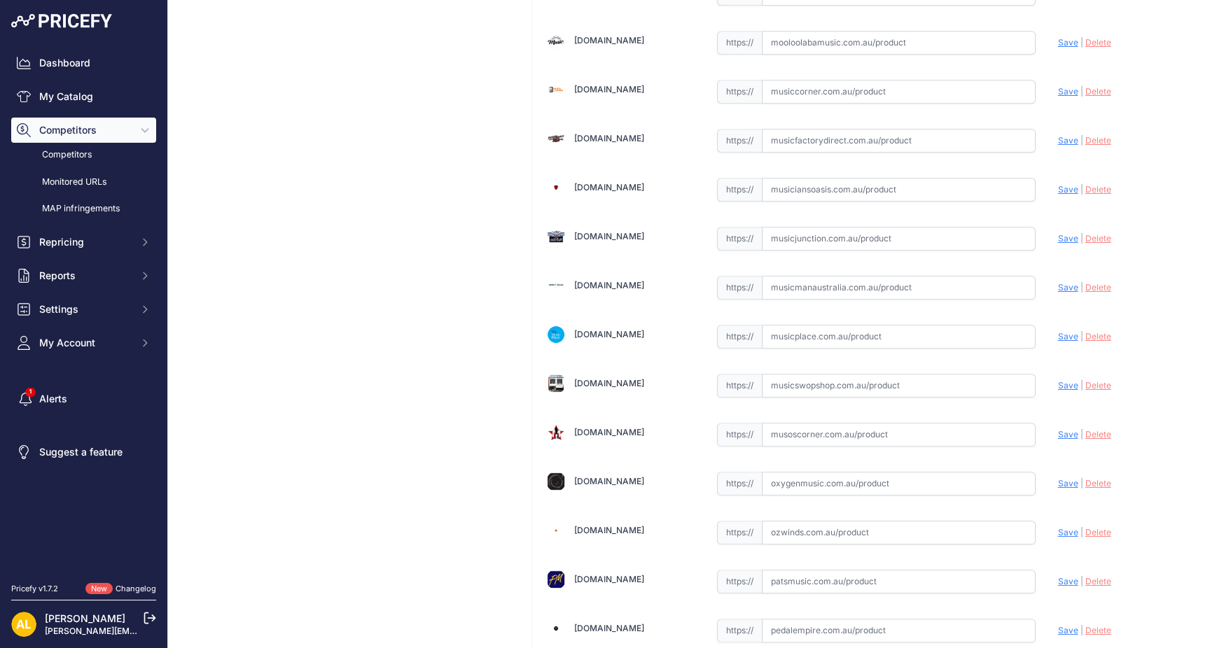
scroll to position [2796, 0]
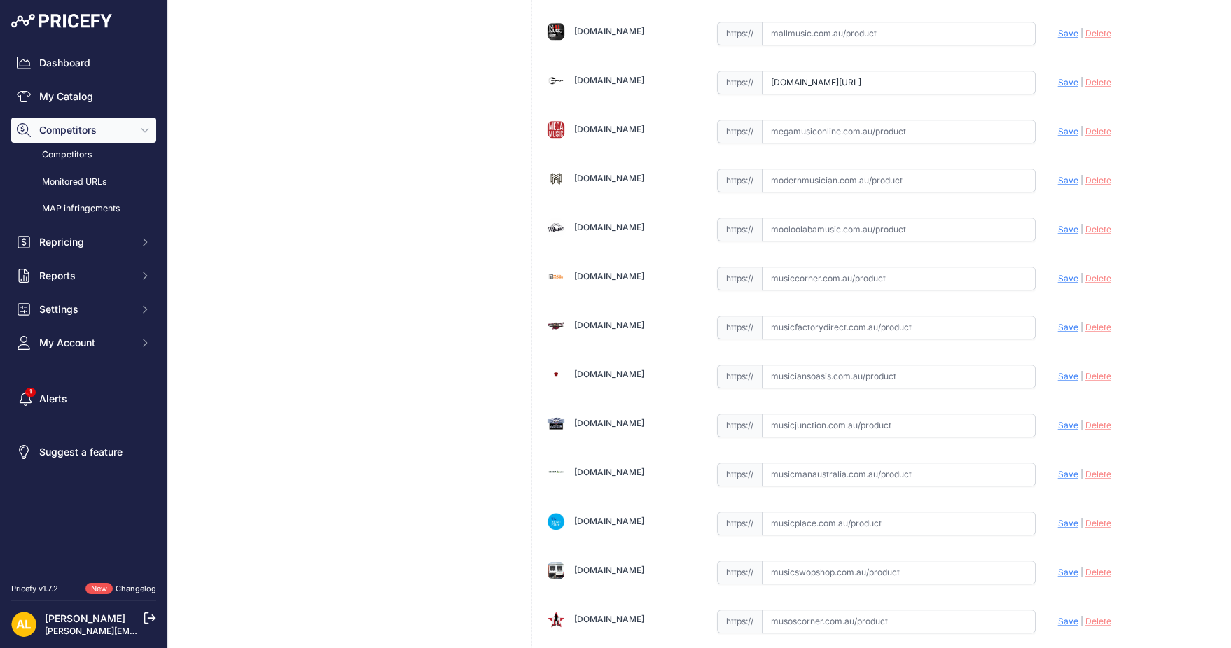
click at [838, 120] on input "text" at bounding box center [899, 132] width 274 height 24
paste input "https://www.megamusiconline.com.au/product/korg-e1-air-88-note-digital-piano-w-…"
click at [1058, 126] on span "Save" at bounding box center [1068, 131] width 20 height 11
type input "https://www.megamusiconline.com.au/product/korg-e1-air-88-note-digital-piano-w-…"
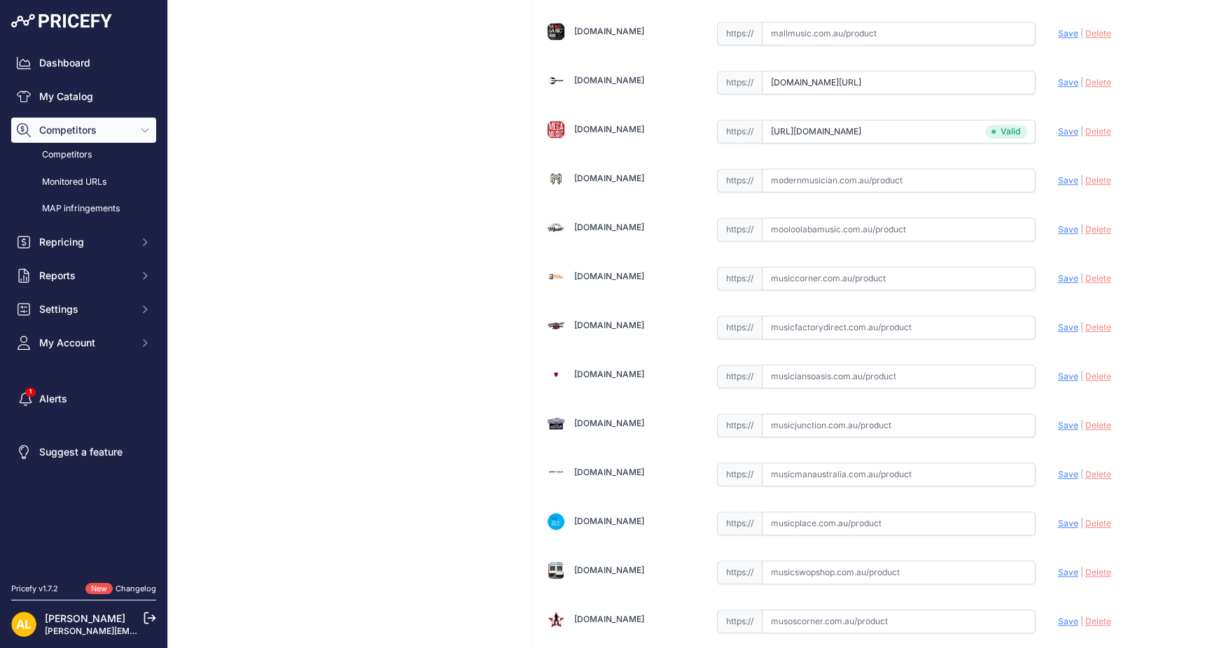
scroll to position [2236, 0]
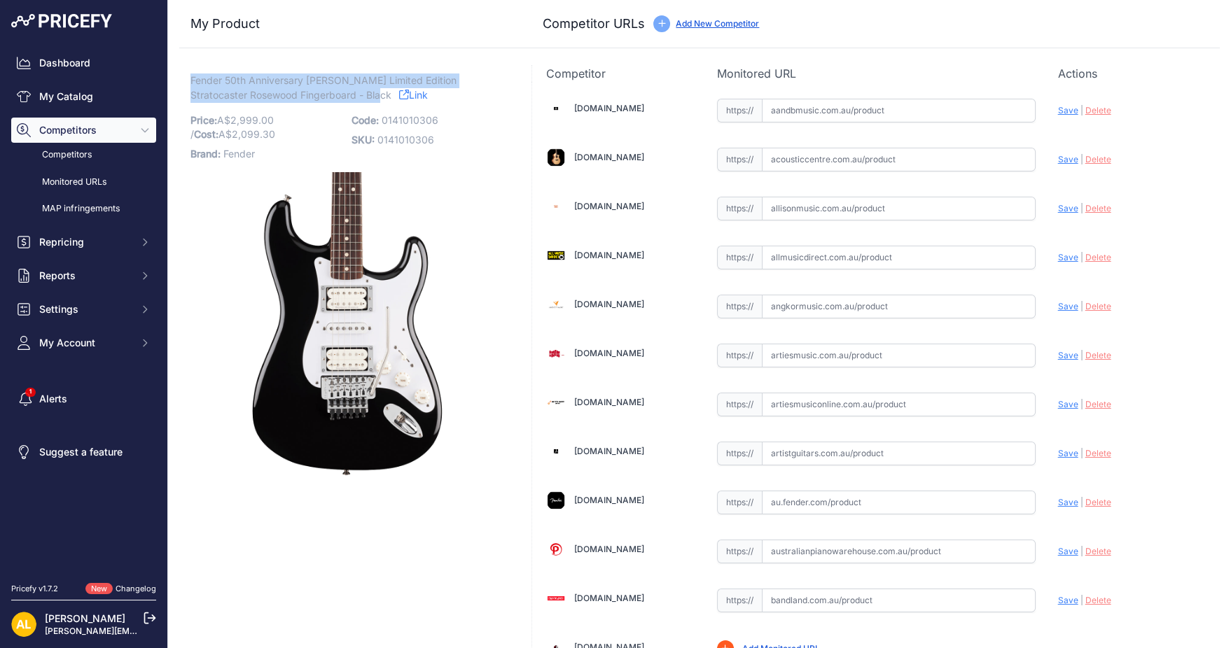
copy span "Fender 50th Anniversary [PERSON_NAME] Limited Edition Stratocaster Rosewood Fin…"
drag, startPoint x: 332, startPoint y: 94, endPoint x: 191, endPoint y: 83, distance: 141.1
click at [191, 83] on span "Fender 50th Anniversary [PERSON_NAME] Limited Edition Stratocaster Rosewood Fin…" at bounding box center [323, 87] width 266 height 32
copy span "Fender 50th Anniversary [PERSON_NAME] Limited Edition Stratocaster Rosewood Fin…"
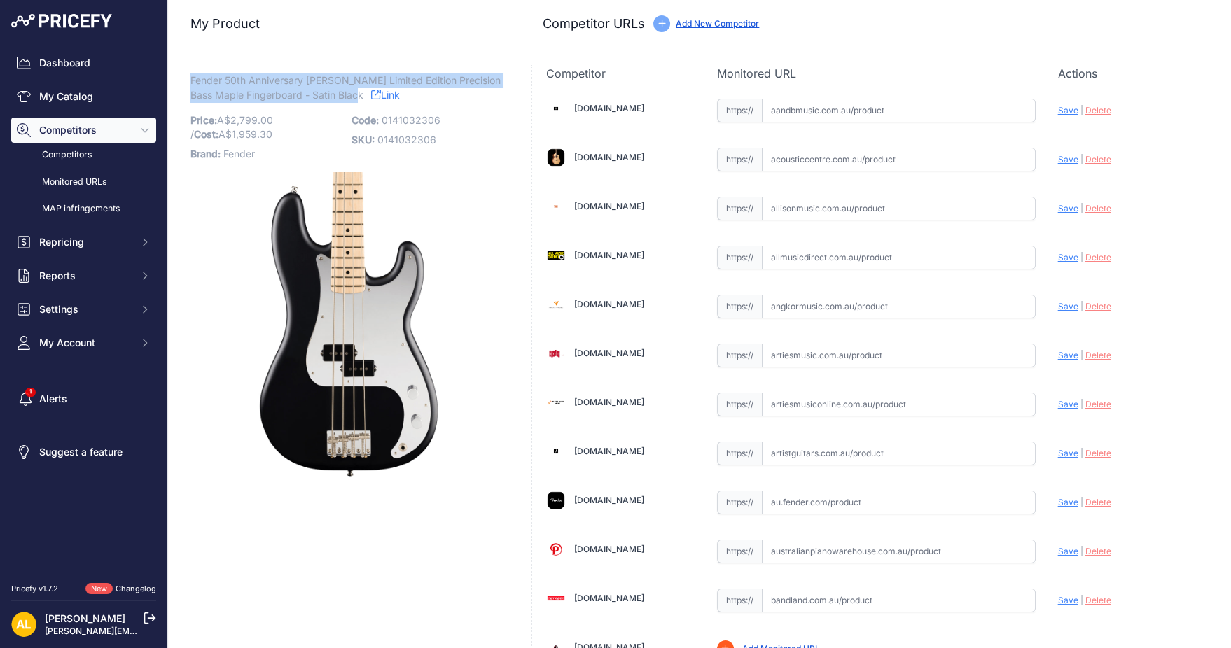
drag, startPoint x: 363, startPoint y: 95, endPoint x: 183, endPoint y: 76, distance: 180.9
copy span "Fender 50th Anniversary [PERSON_NAME] Limited Edition Precision Bass Maple Fing…"
